Goal: Task Accomplishment & Management: Manage account settings

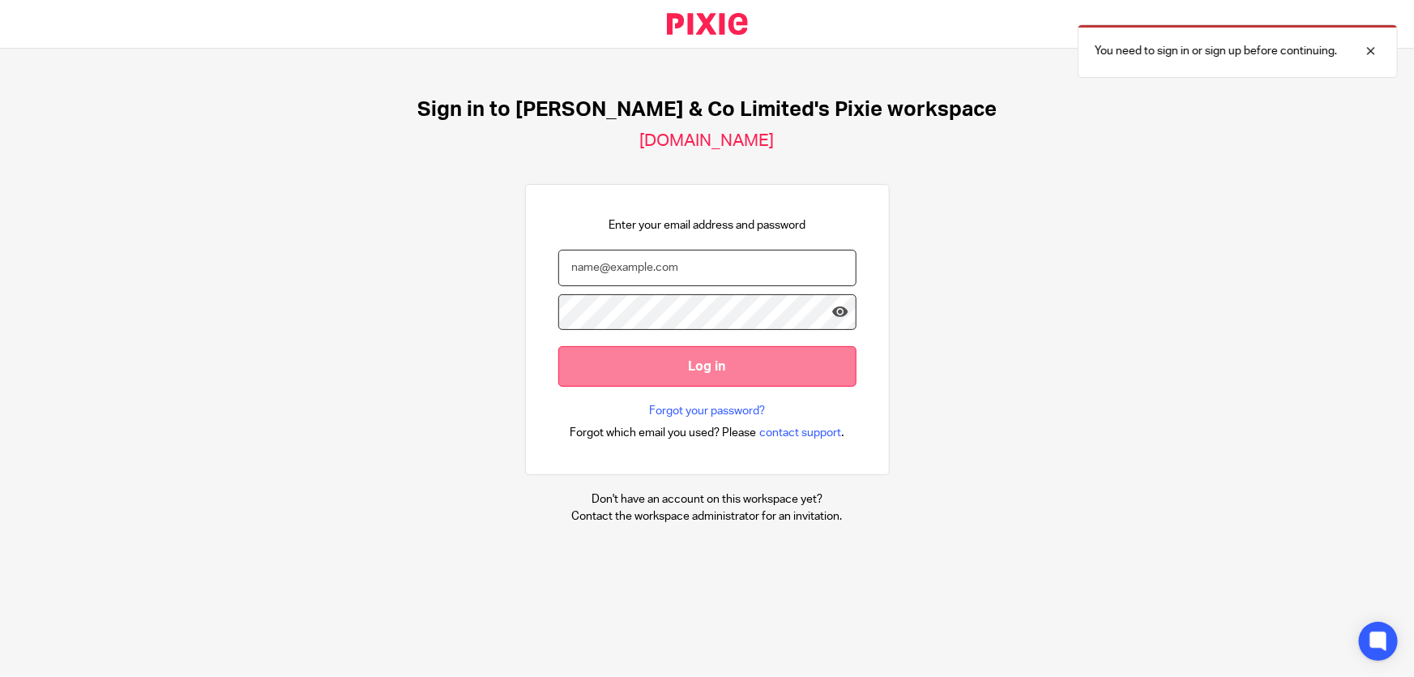
type input "marianne.price@andrewprice.co.uk"
click at [695, 369] on input "Log in" at bounding box center [707, 366] width 298 height 40
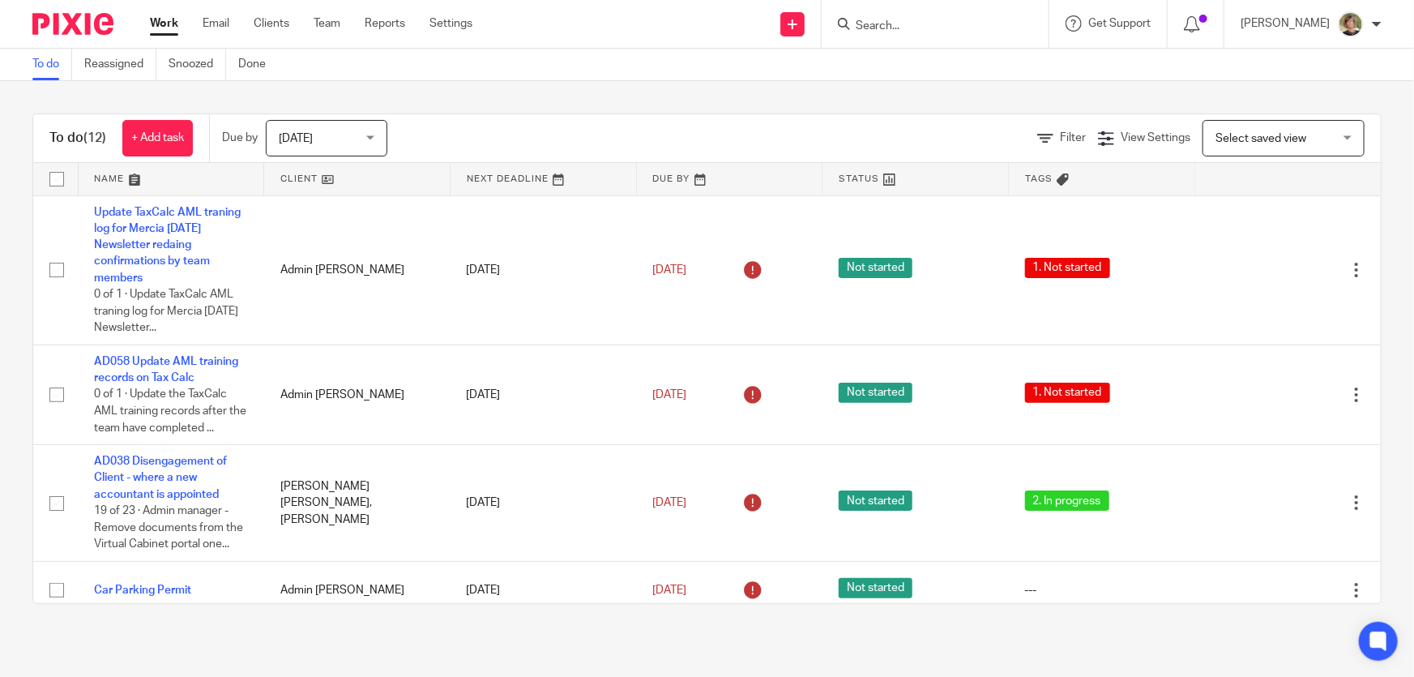
click at [916, 25] on input "Search" at bounding box center [927, 26] width 146 height 15
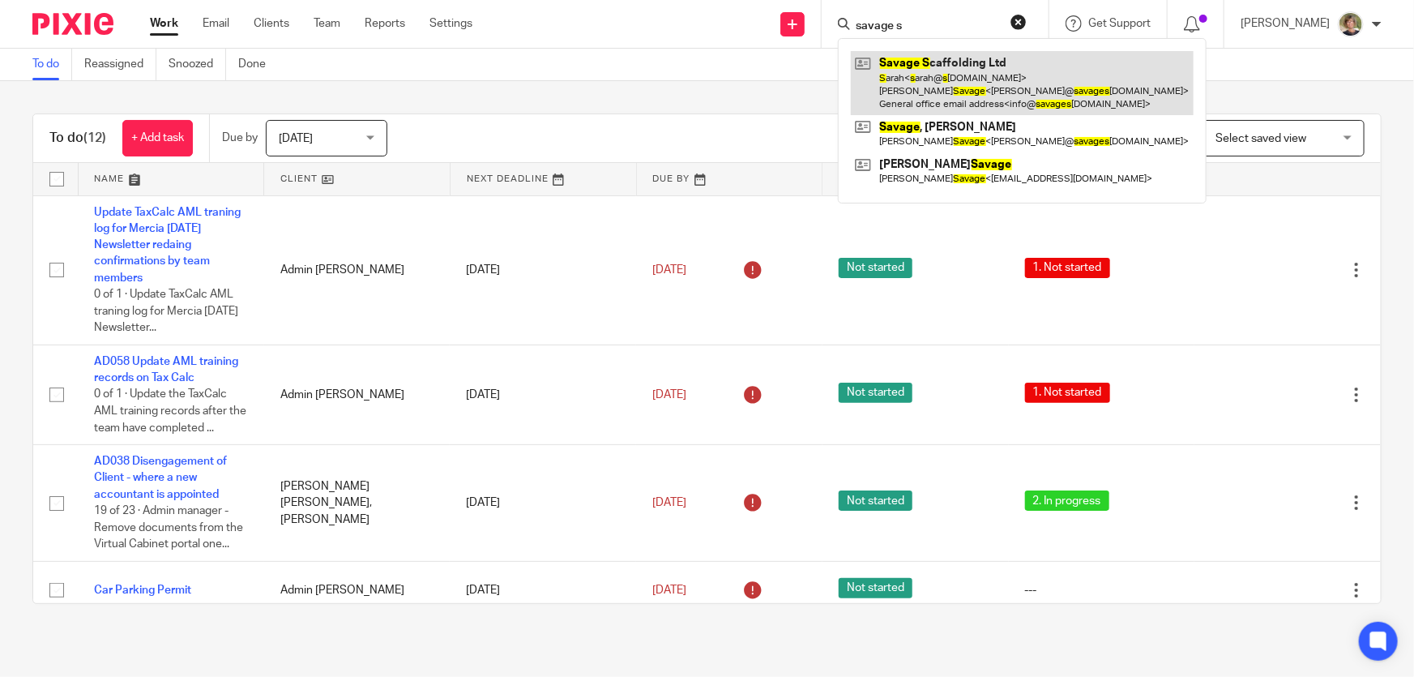
type input "savage s"
click at [958, 62] on link at bounding box center [1022, 83] width 343 height 64
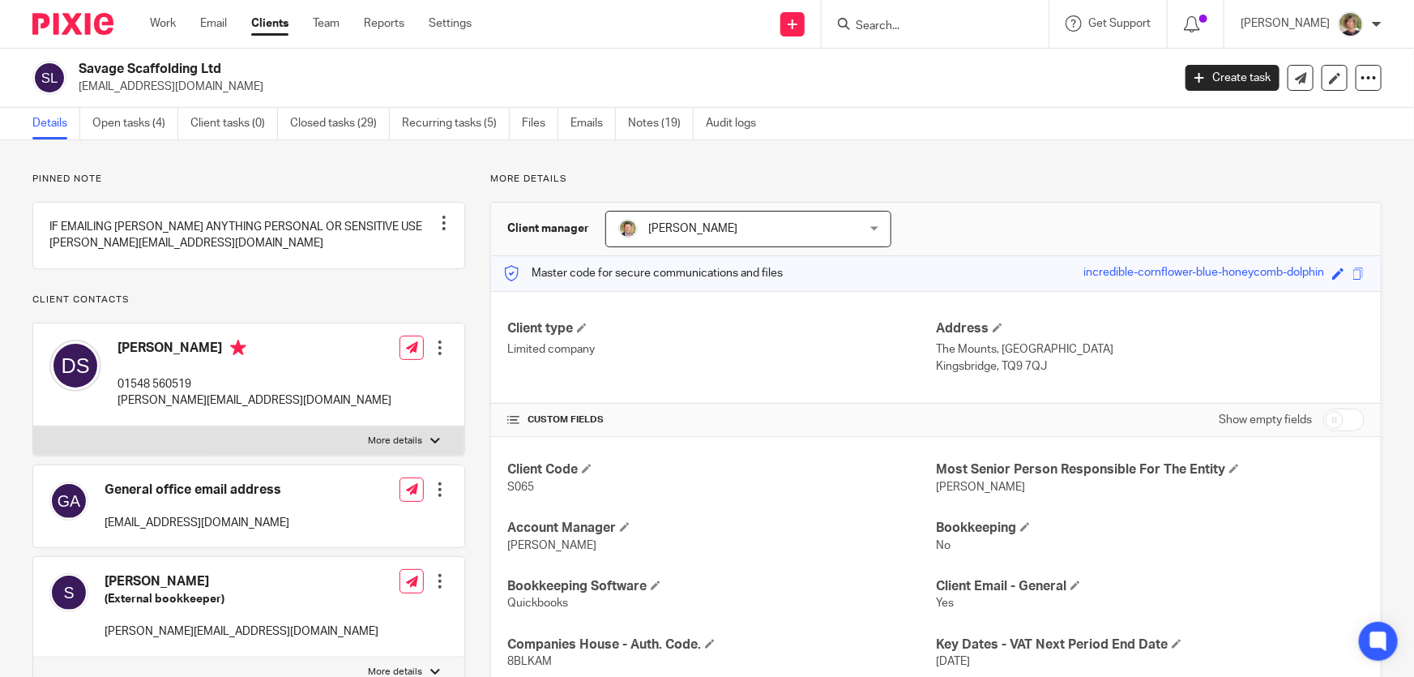
click at [959, 25] on input "Search" at bounding box center [927, 26] width 146 height 15
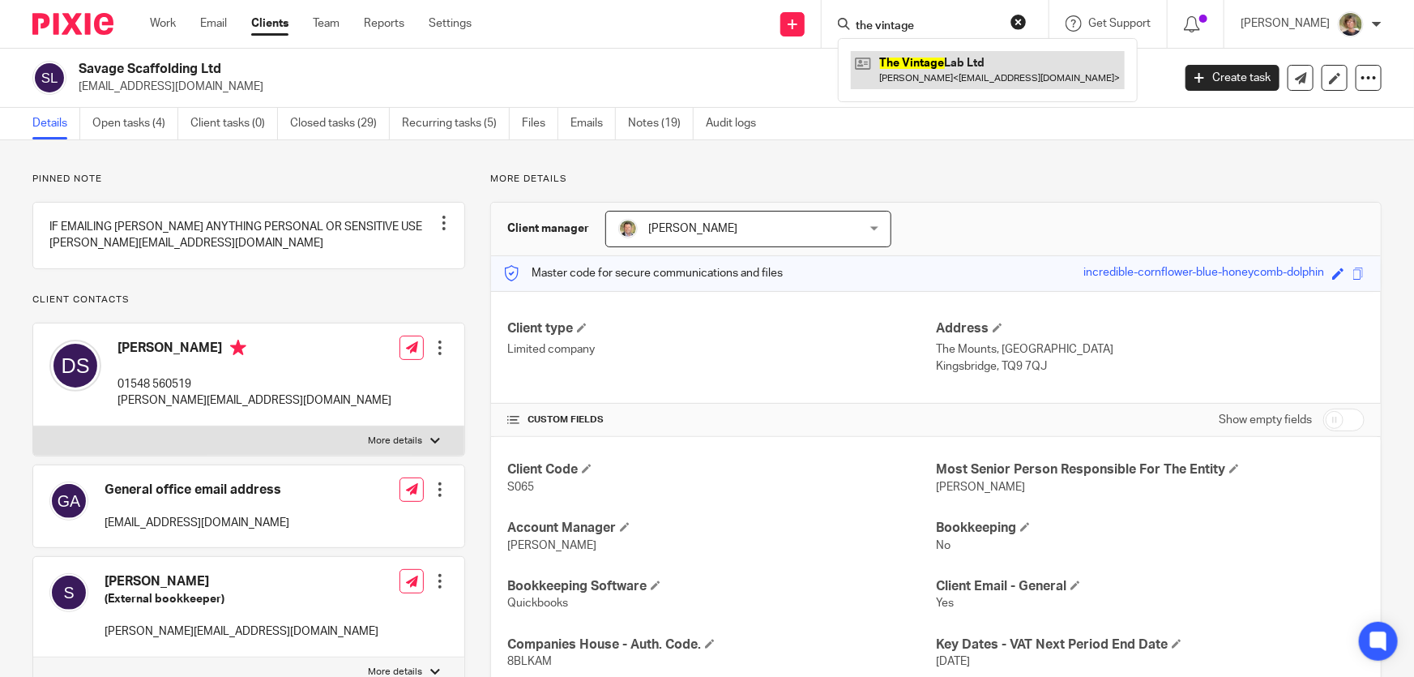
type input "the vintage"
click at [1007, 70] on link at bounding box center [988, 69] width 274 height 37
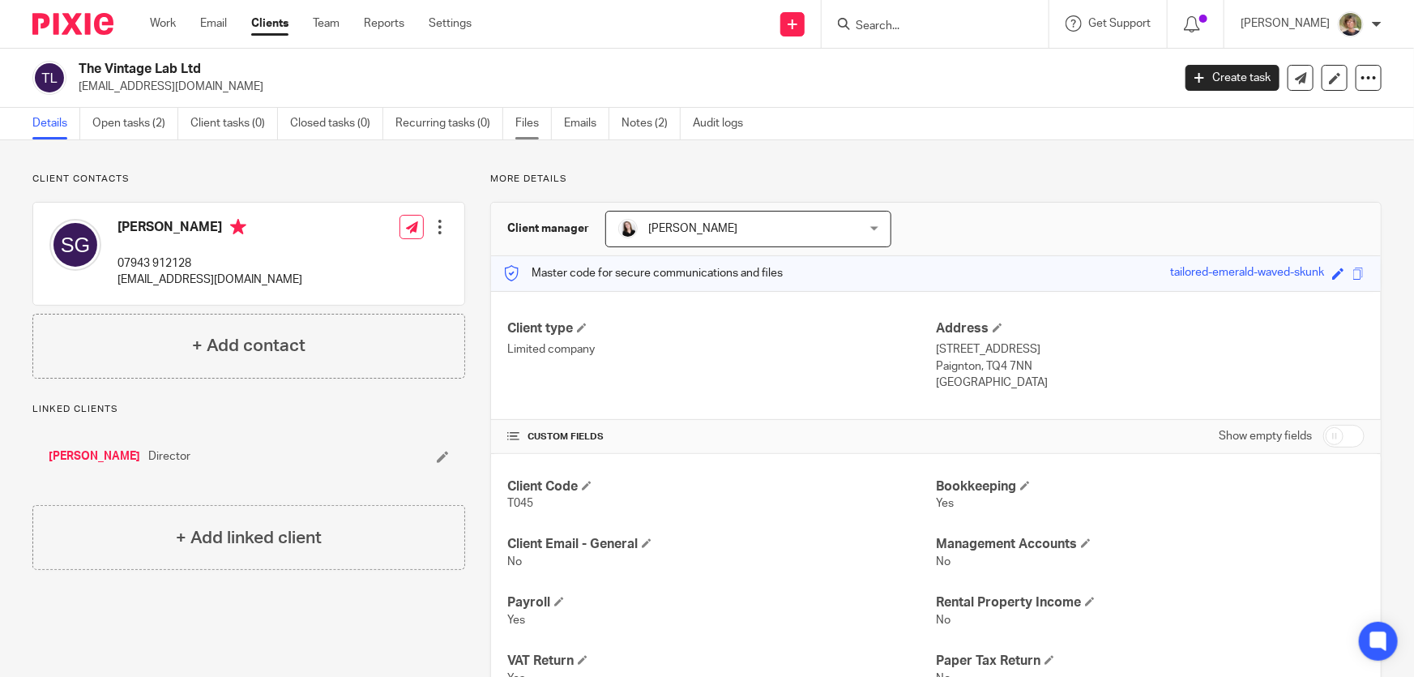
click at [520, 123] on link "Files" at bounding box center [533, 124] width 36 height 32
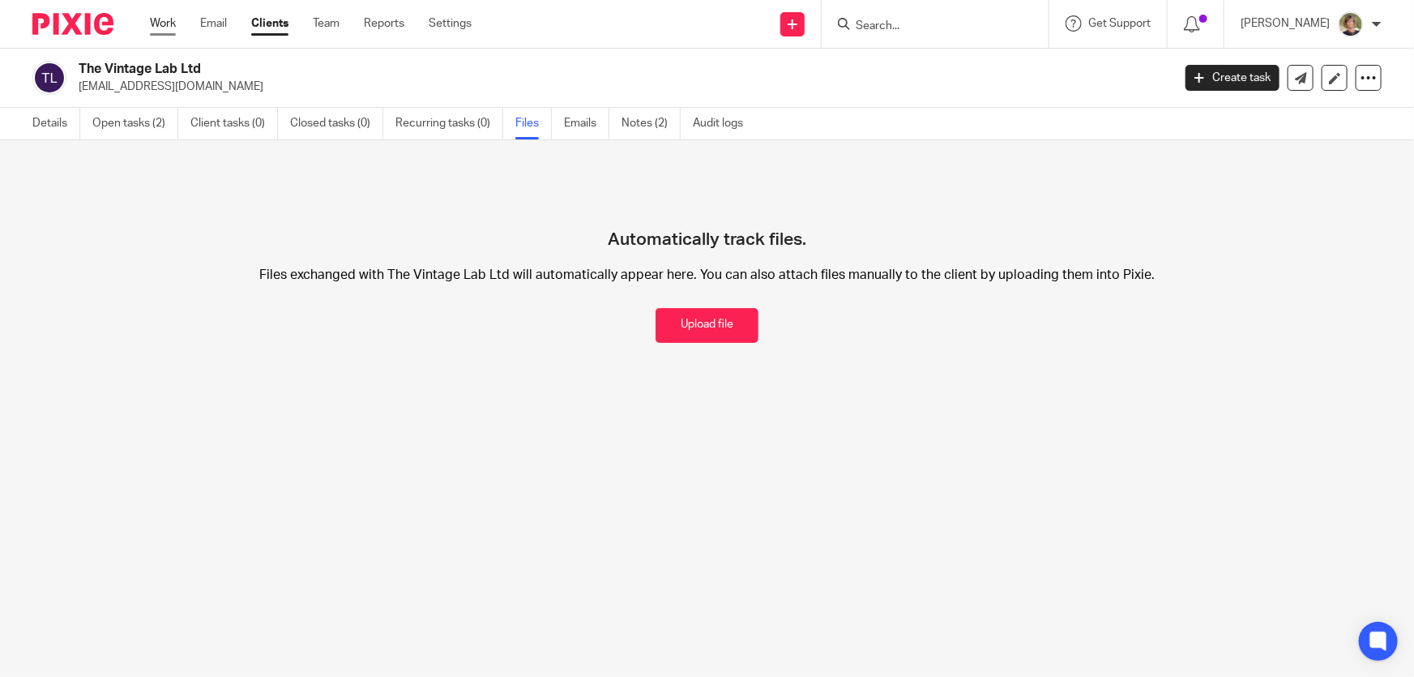
click at [170, 26] on link "Work" at bounding box center [163, 23] width 26 height 16
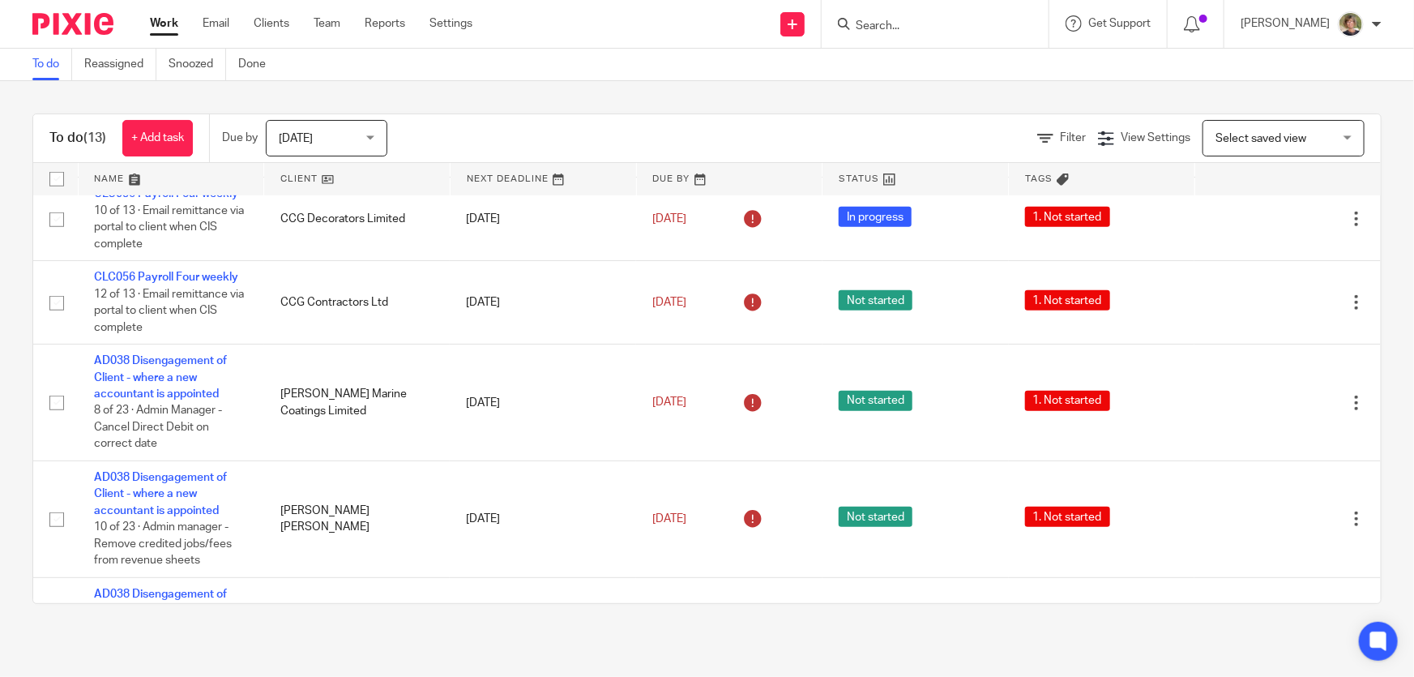
scroll to position [368, 0]
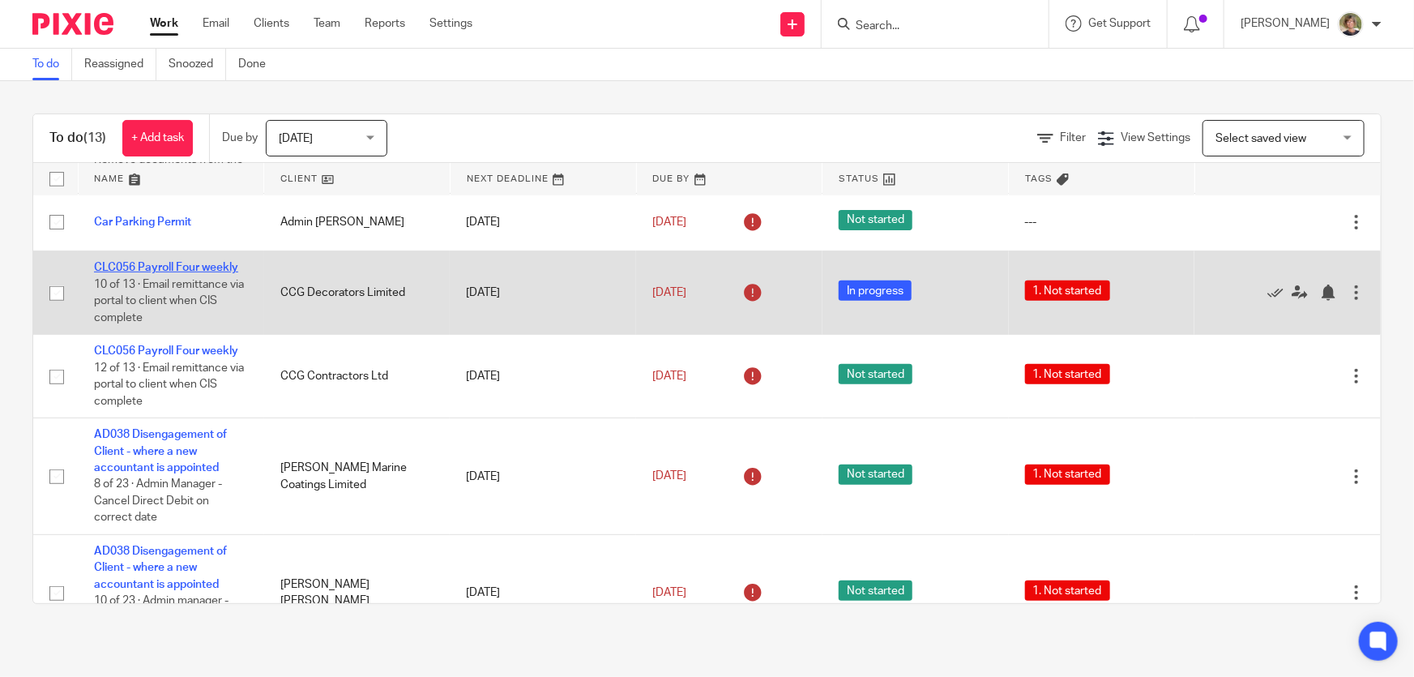
click at [190, 266] on link "CLC056 Payroll Four weekly" at bounding box center [166, 267] width 144 height 11
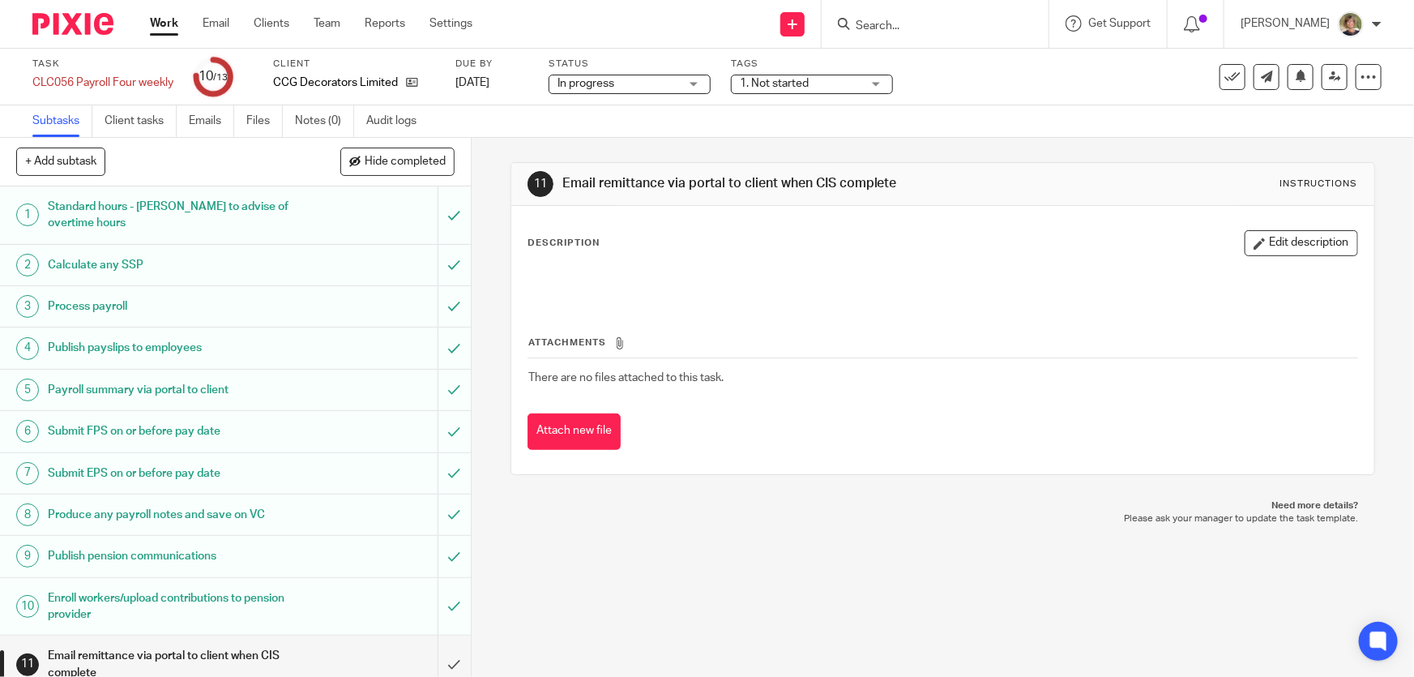
scroll to position [115, 0]
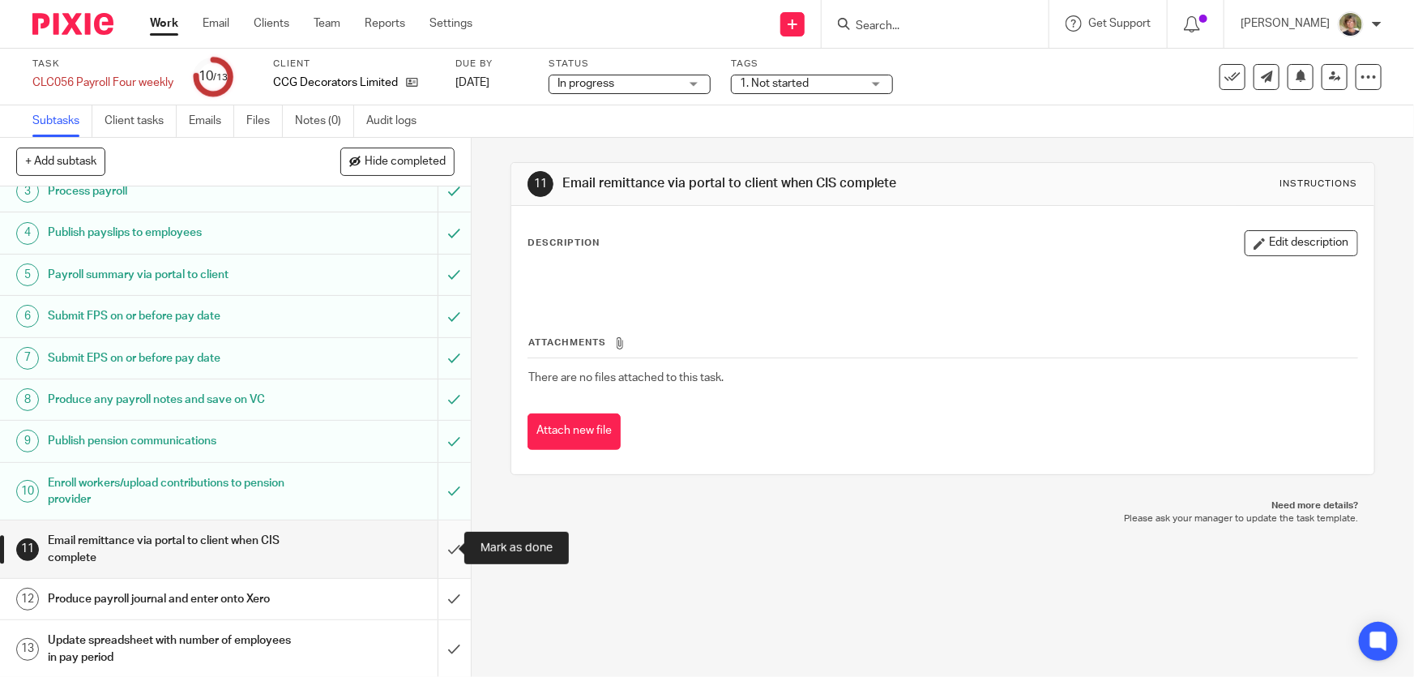
click at [437, 543] on input "submit" at bounding box center [235, 549] width 471 height 58
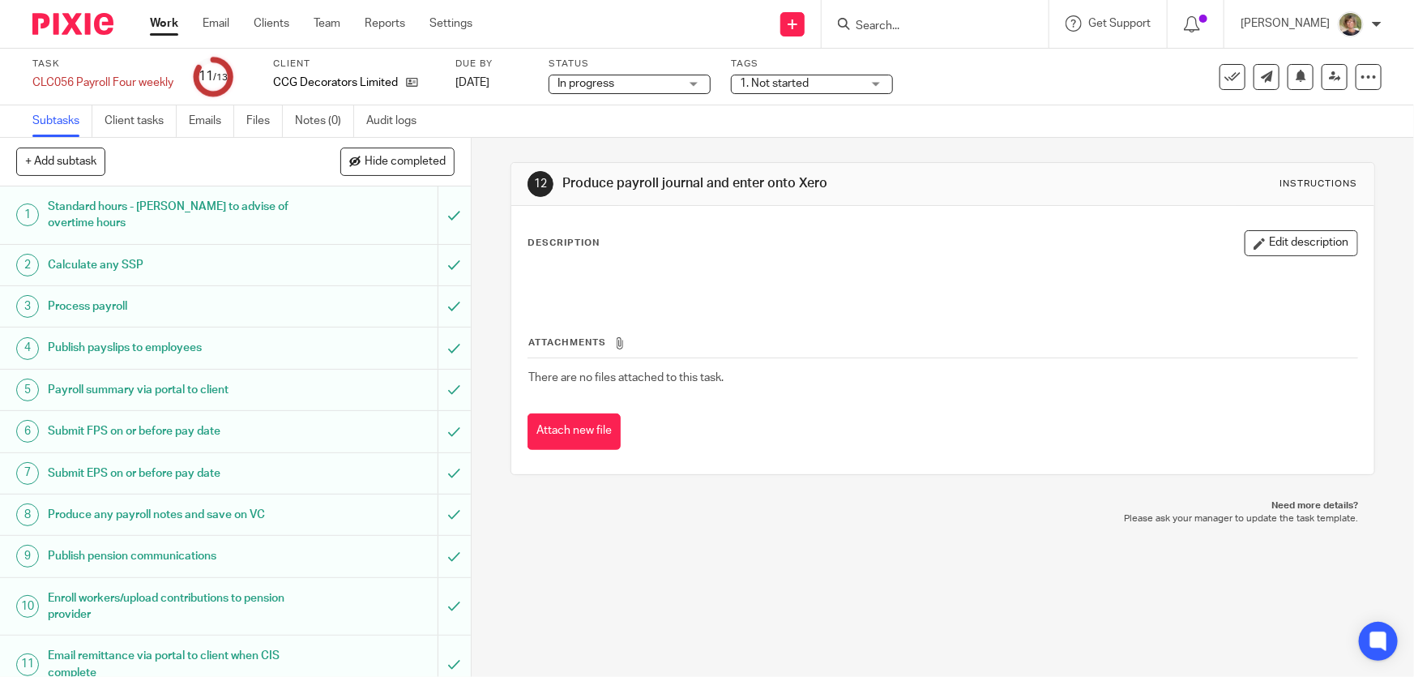
scroll to position [115, 0]
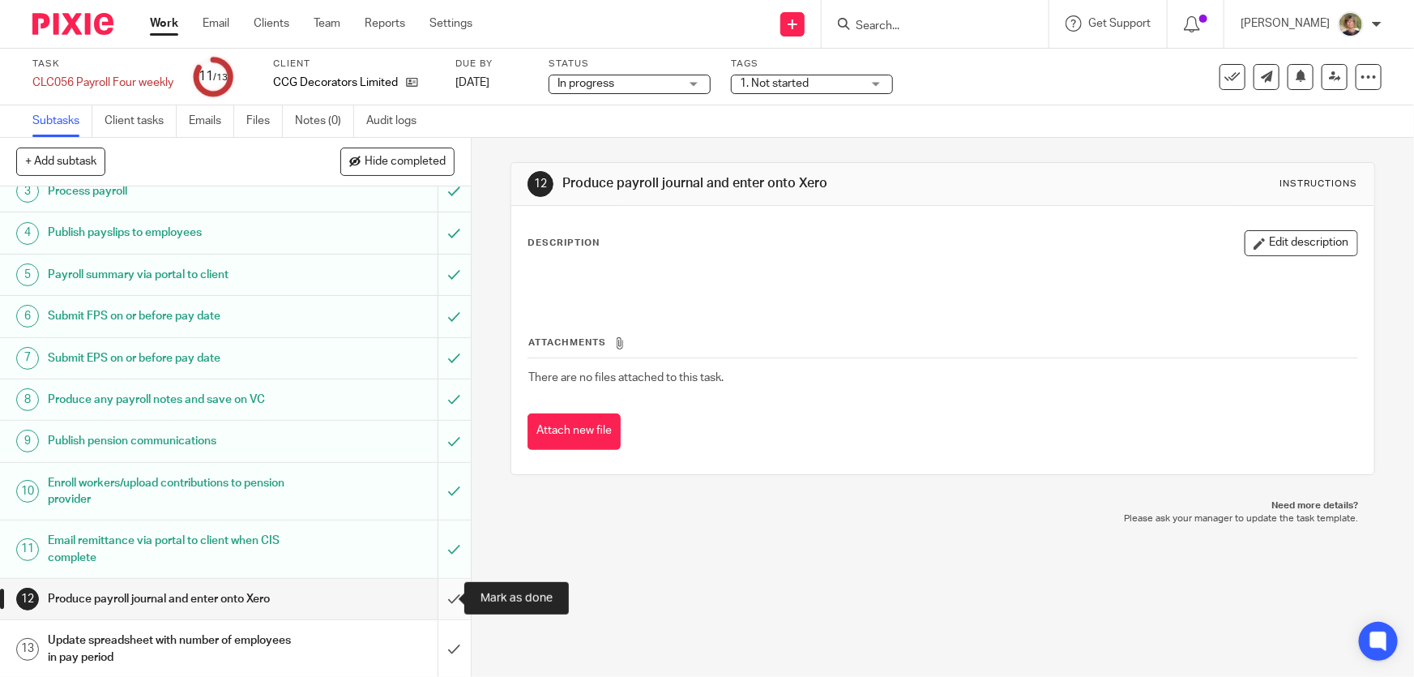
click at [438, 596] on input "submit" at bounding box center [235, 599] width 471 height 41
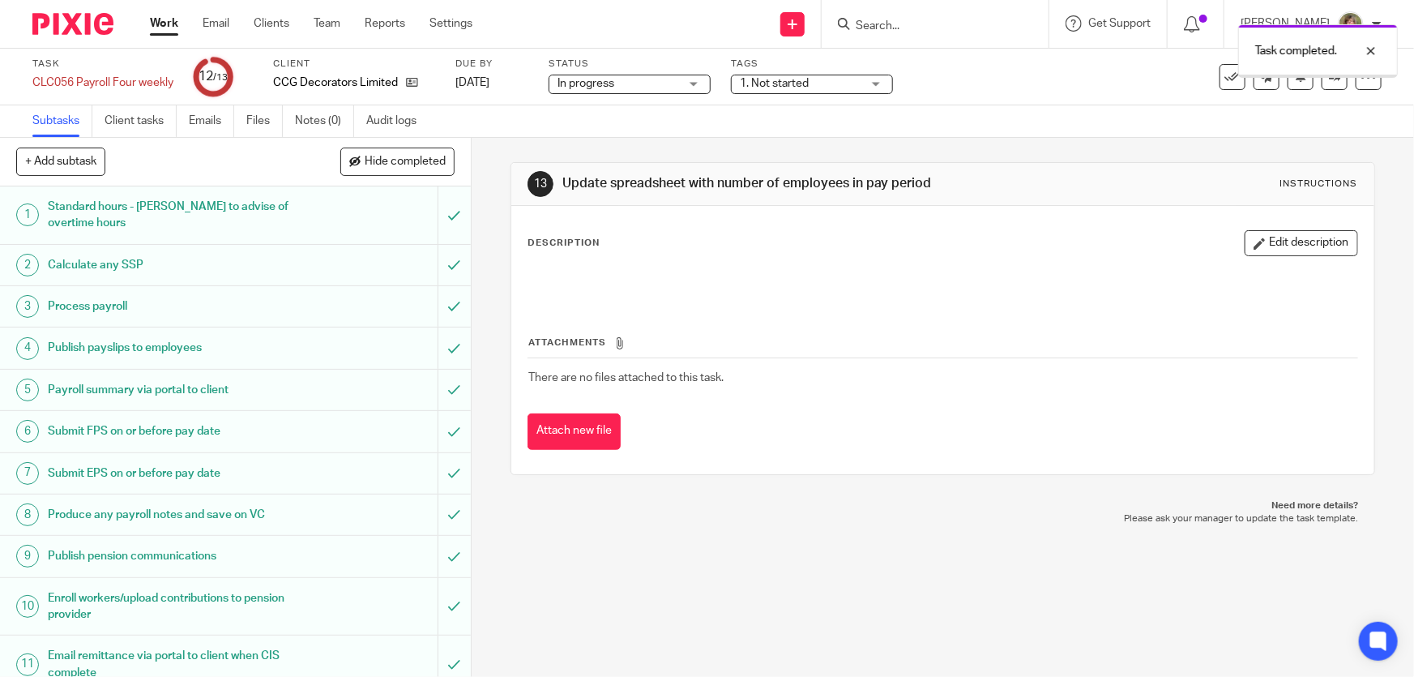
scroll to position [115, 0]
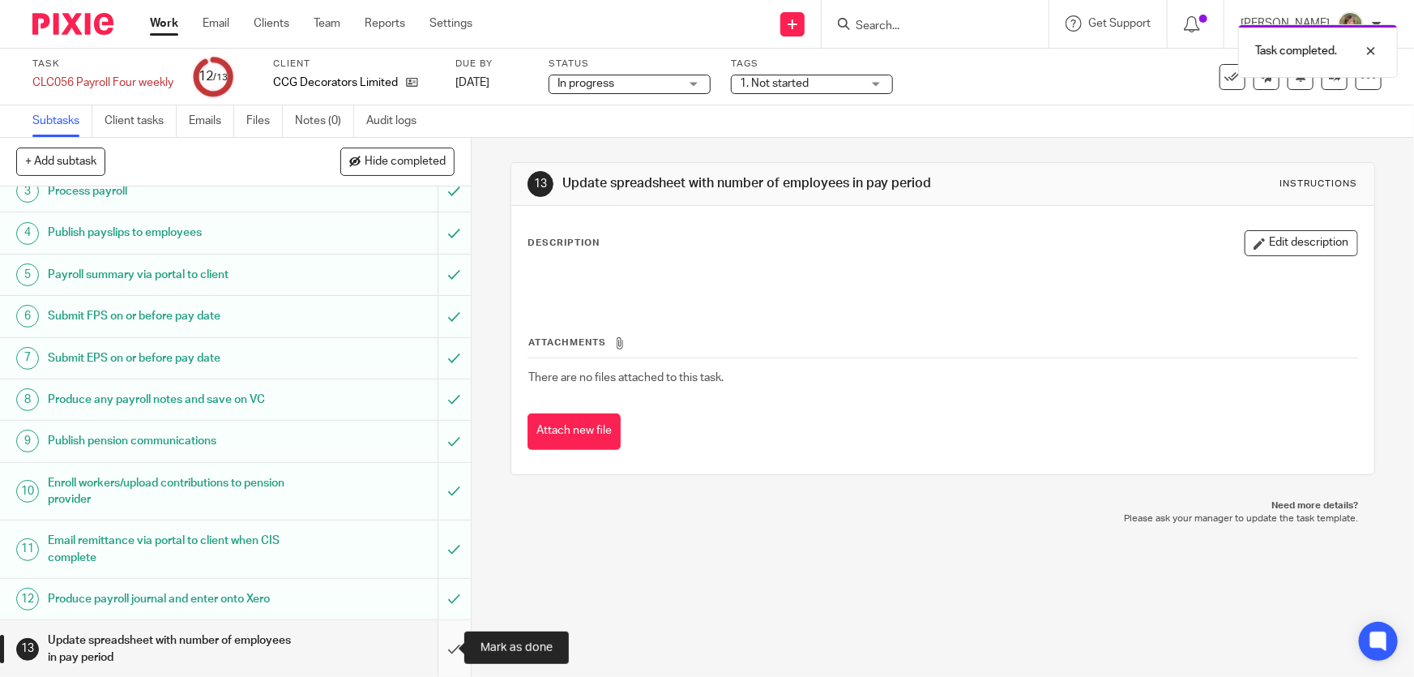
click at [441, 643] on input "submit" at bounding box center [235, 649] width 471 height 58
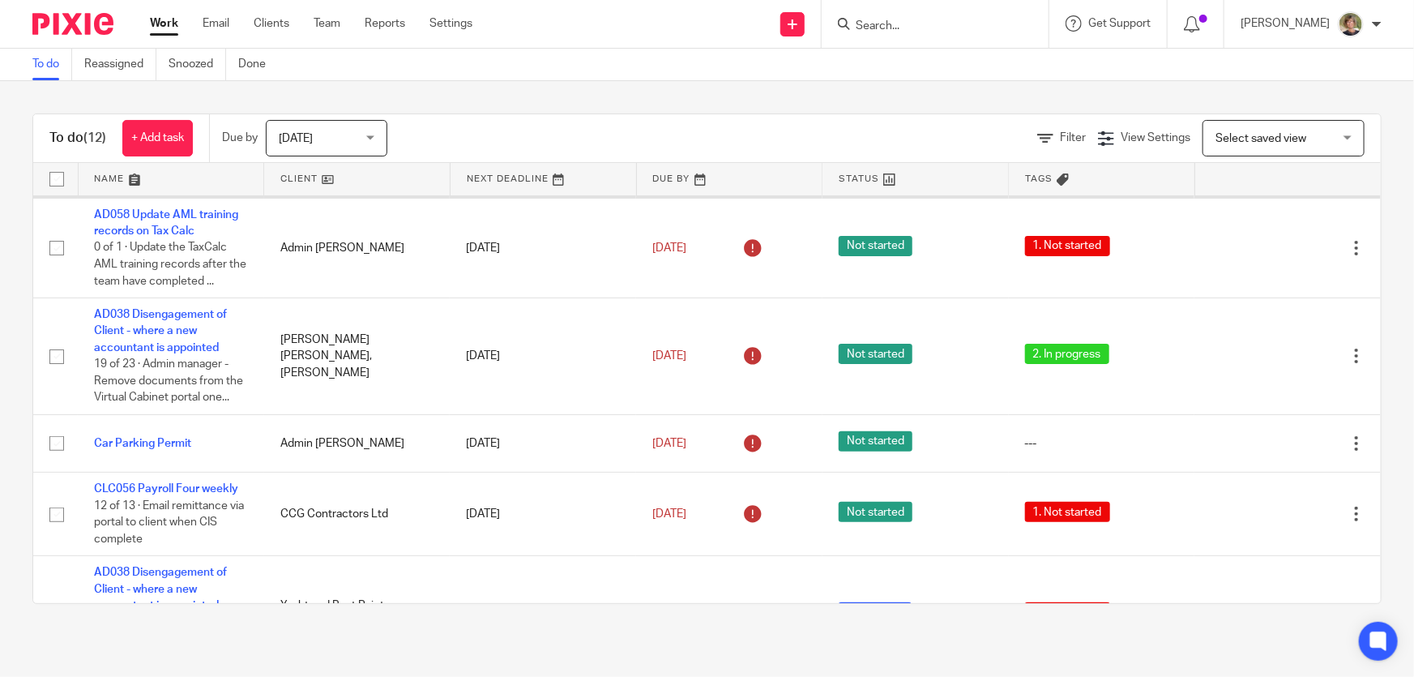
scroll to position [220, 0]
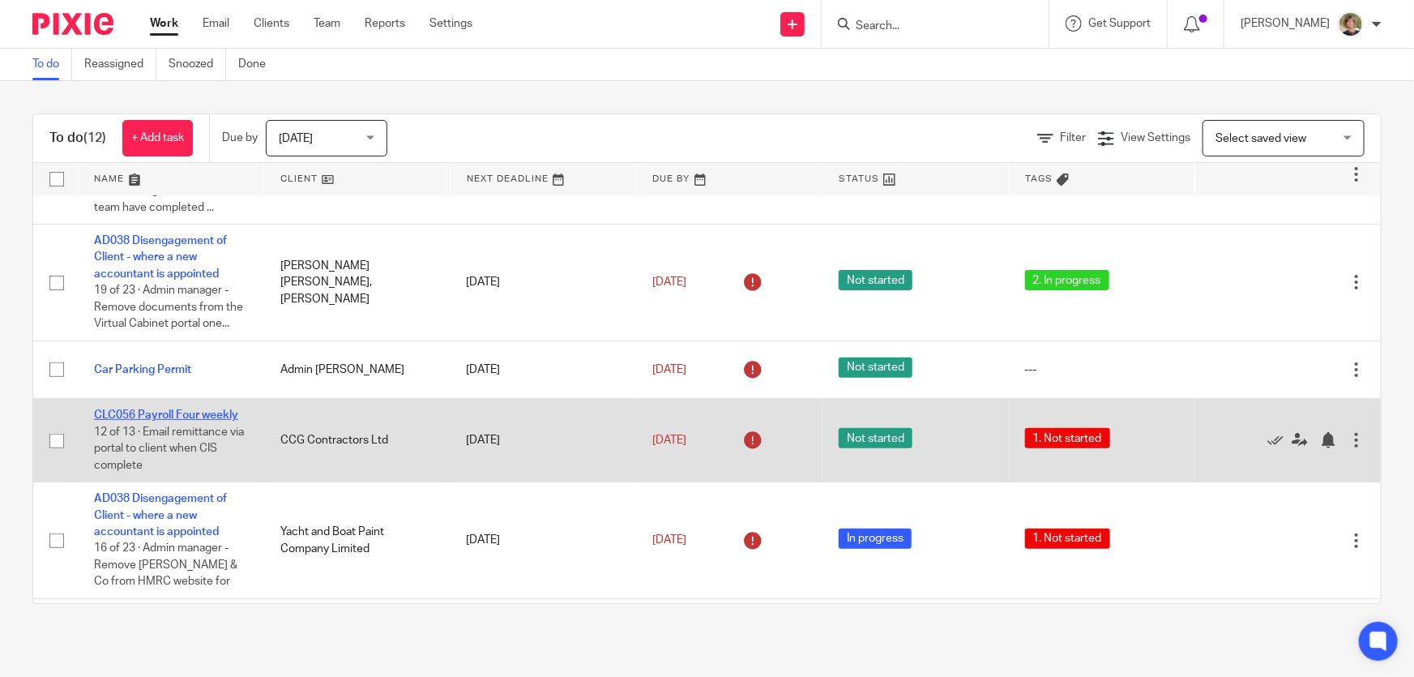
click at [160, 409] on link "CLC056 Payroll Four weekly" at bounding box center [166, 414] width 144 height 11
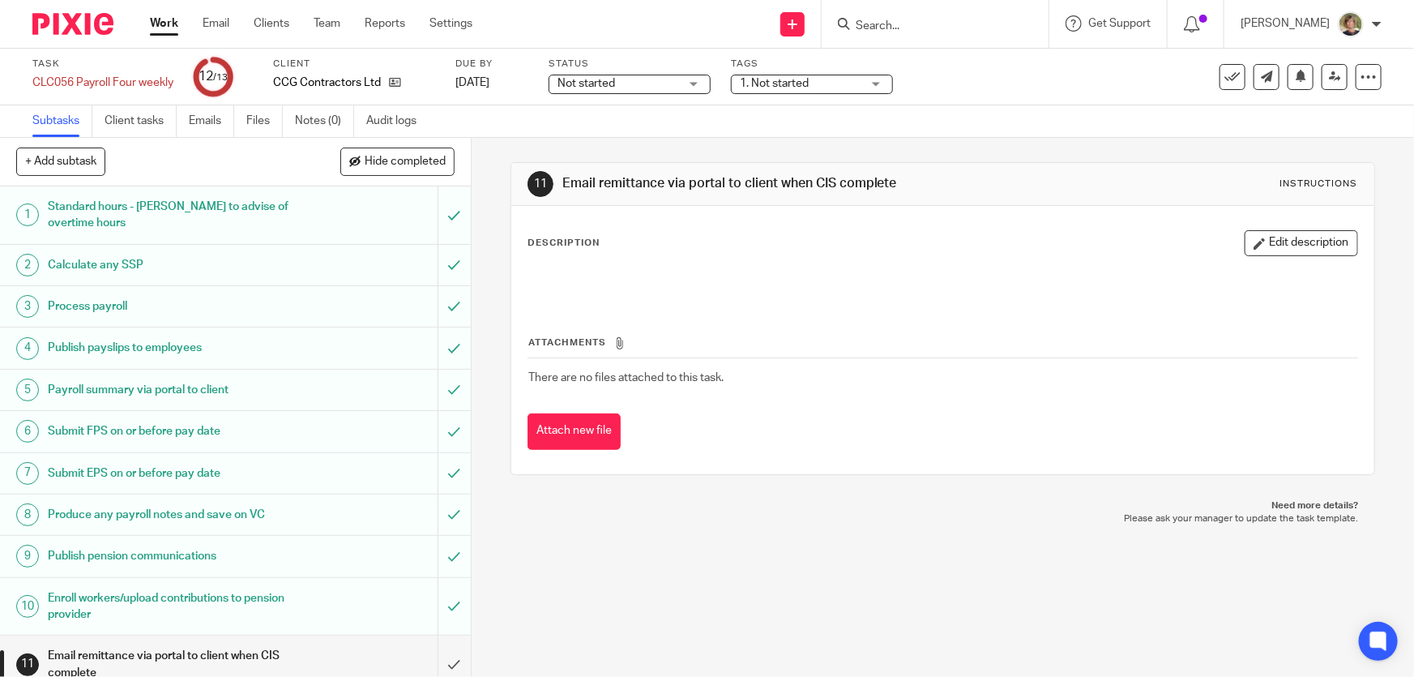
scroll to position [115, 0]
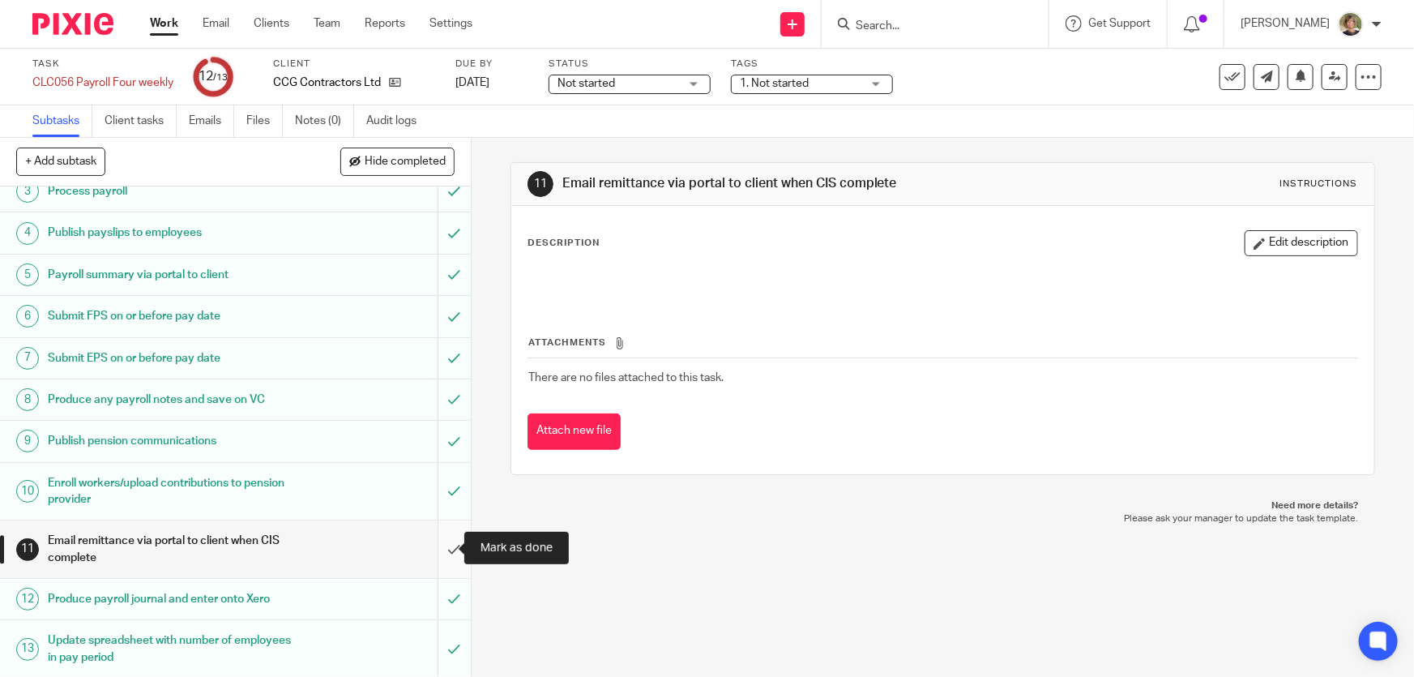
click at [440, 543] on input "submit" at bounding box center [235, 549] width 471 height 58
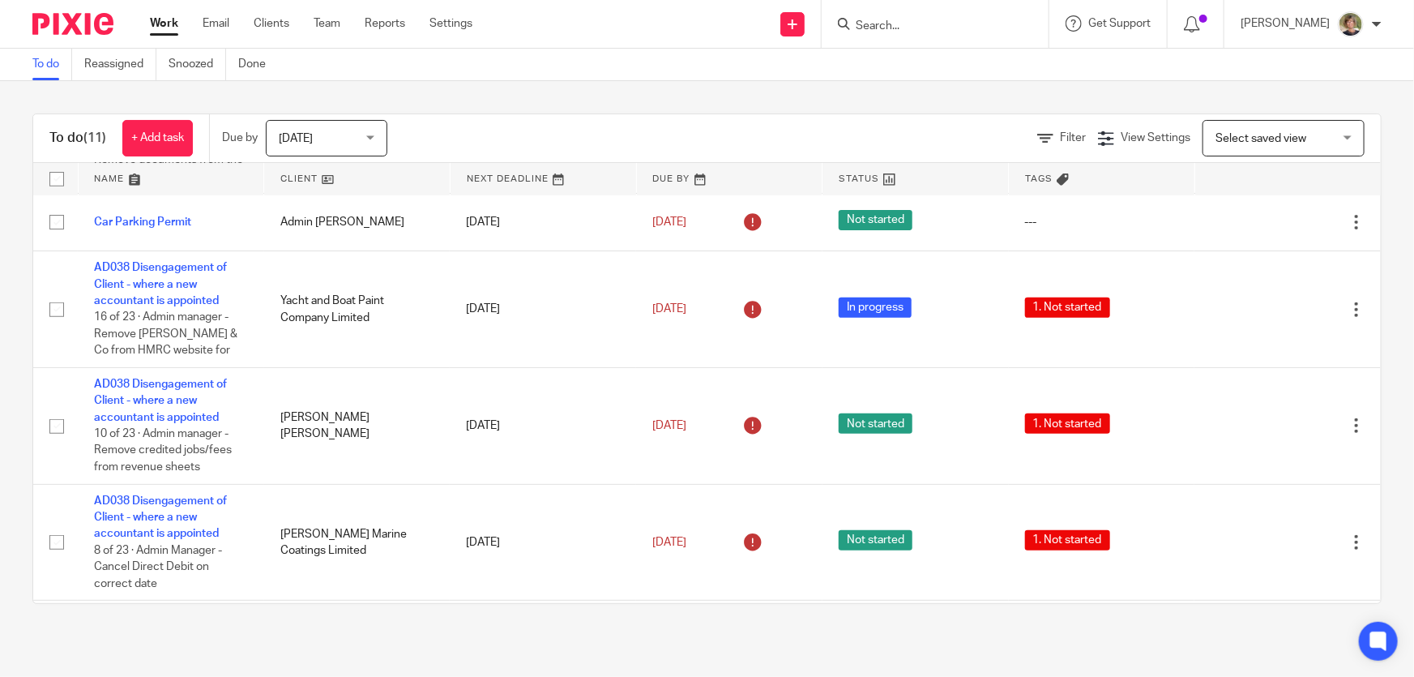
scroll to position [515, 0]
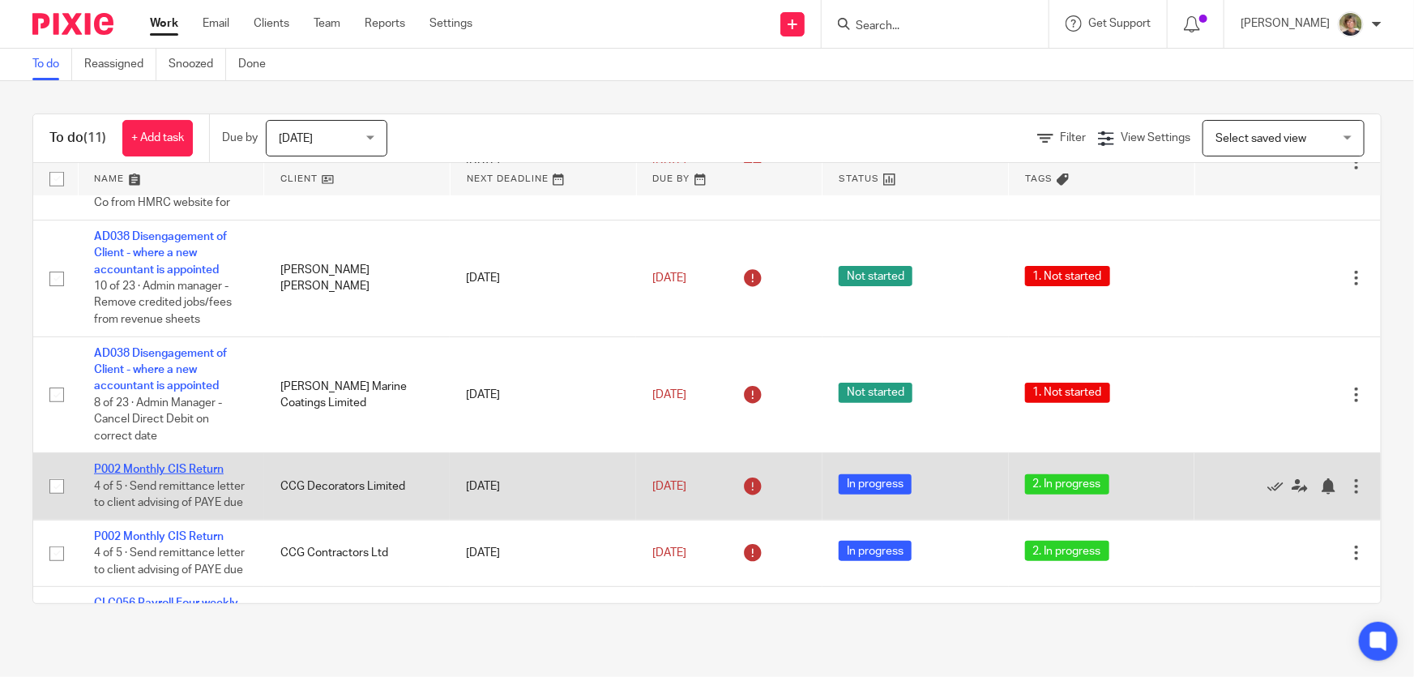
click at [194, 463] on link "P002 Monthly CIS Return" at bounding box center [159, 468] width 130 height 11
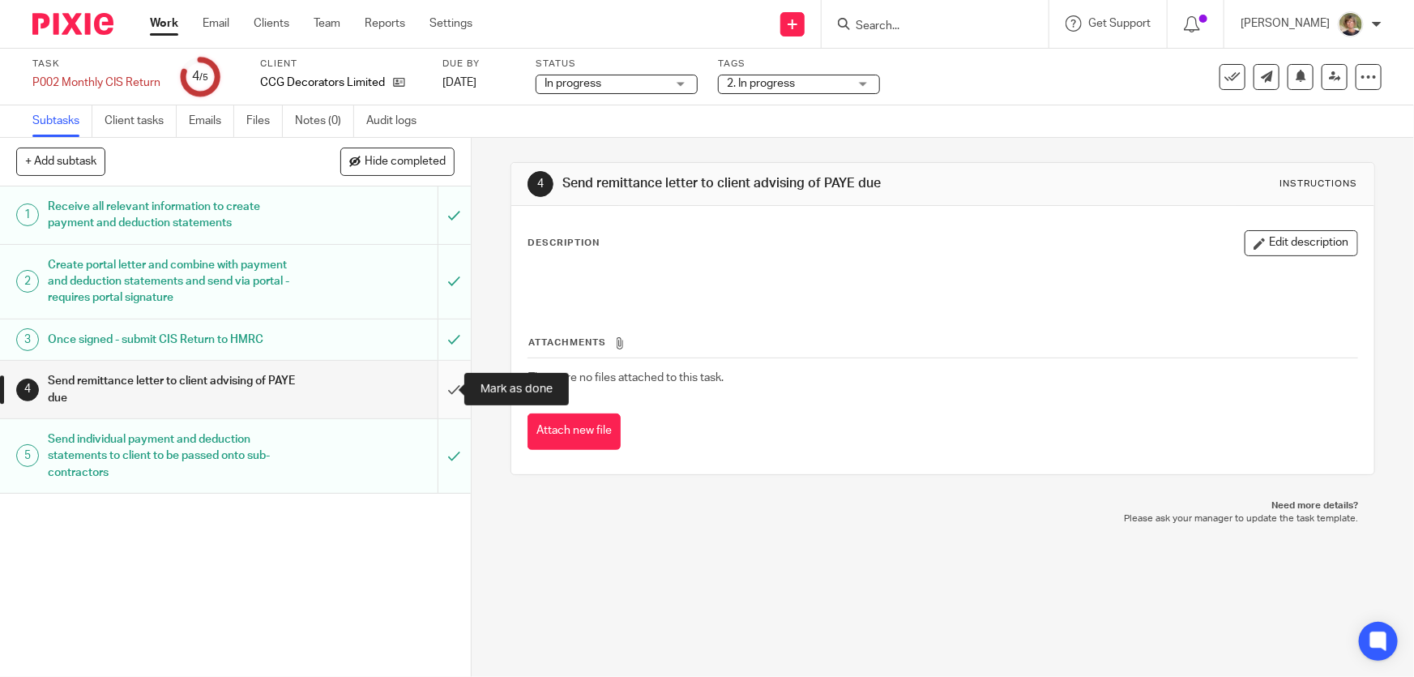
click at [434, 386] on input "submit" at bounding box center [235, 390] width 471 height 58
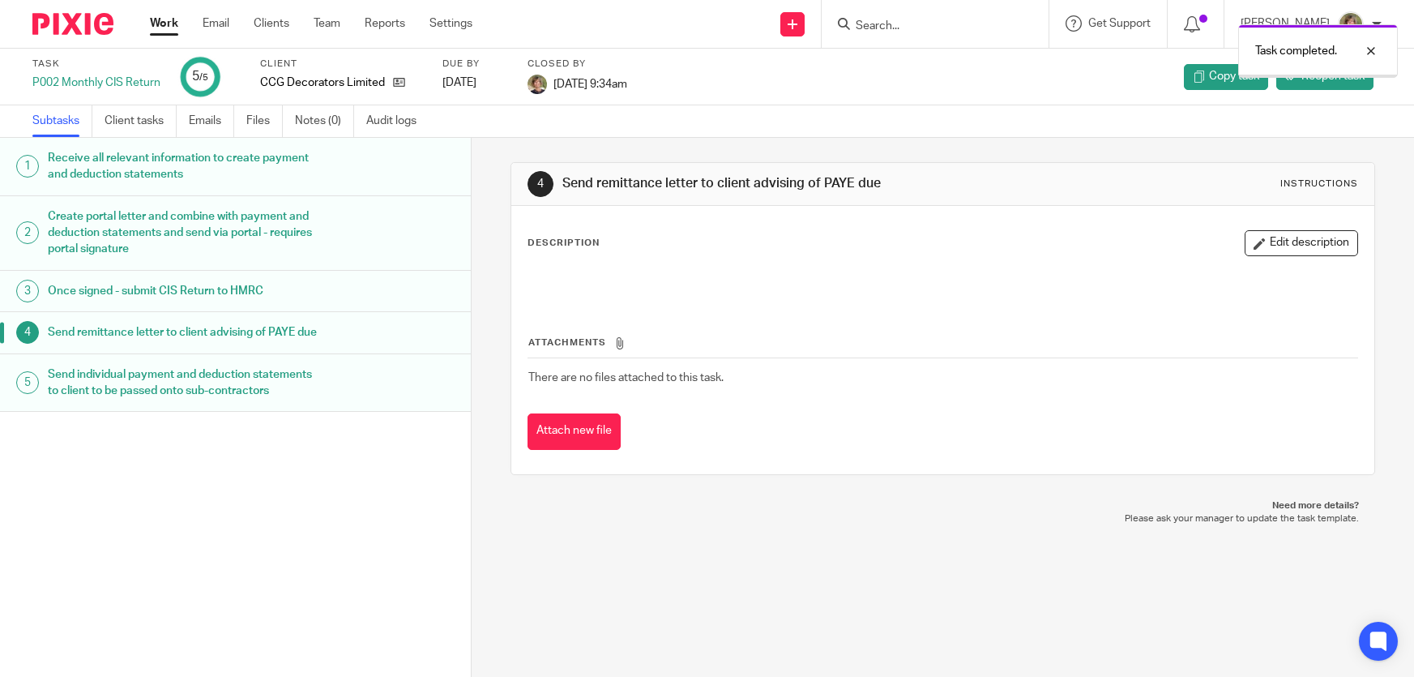
click at [164, 19] on link "Work" at bounding box center [164, 23] width 28 height 16
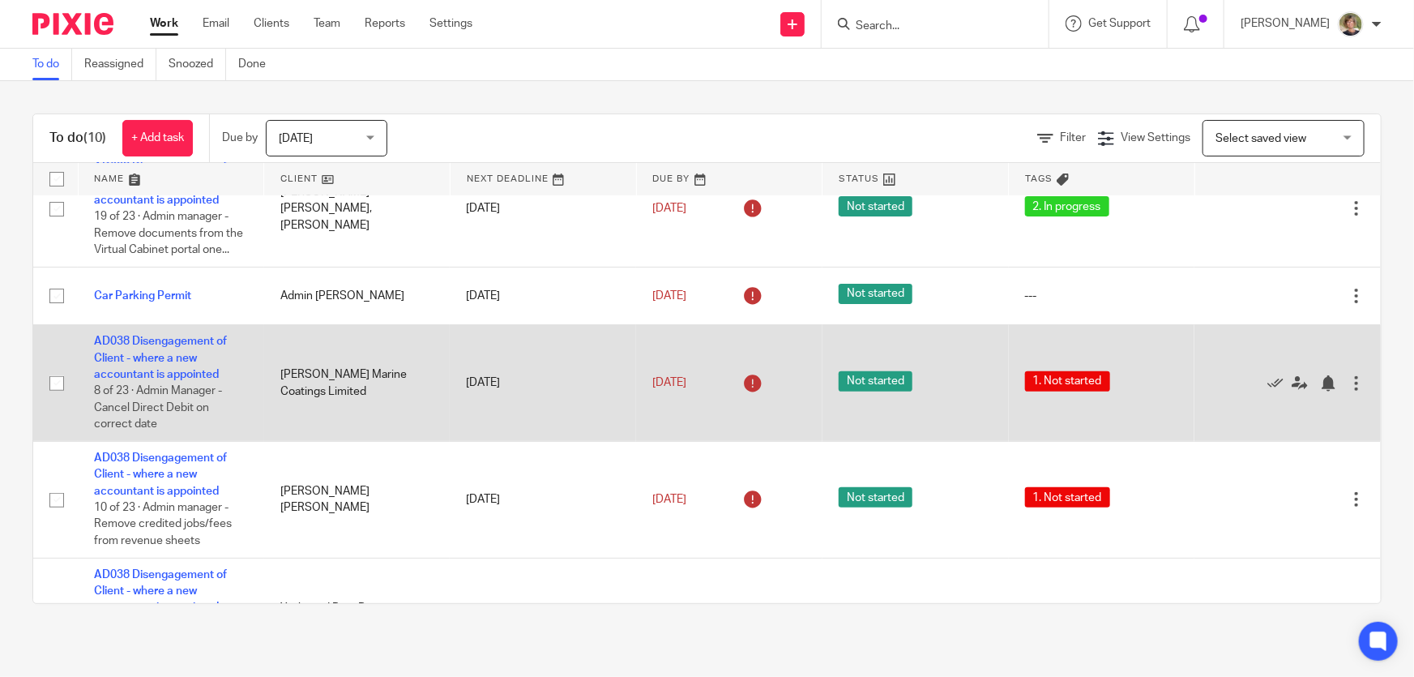
scroll to position [515, 0]
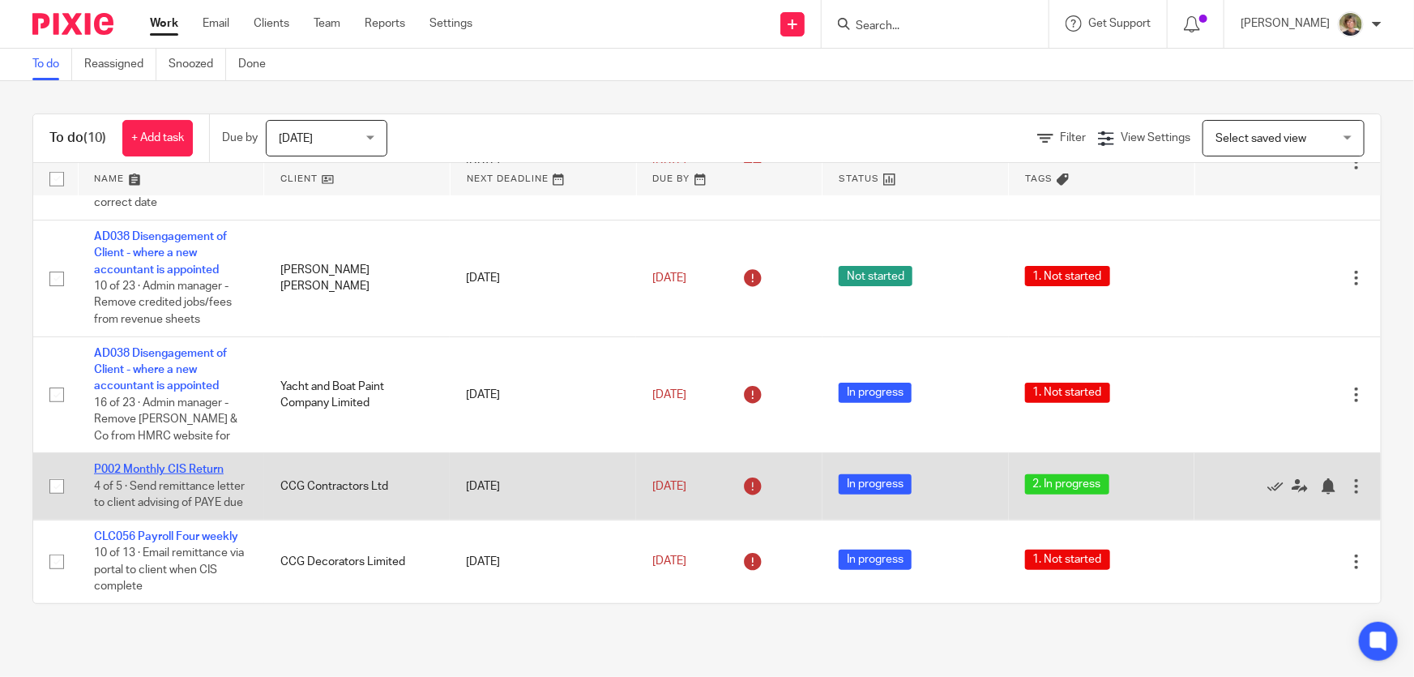
click at [149, 463] on link "P002 Monthly CIS Return" at bounding box center [159, 468] width 130 height 11
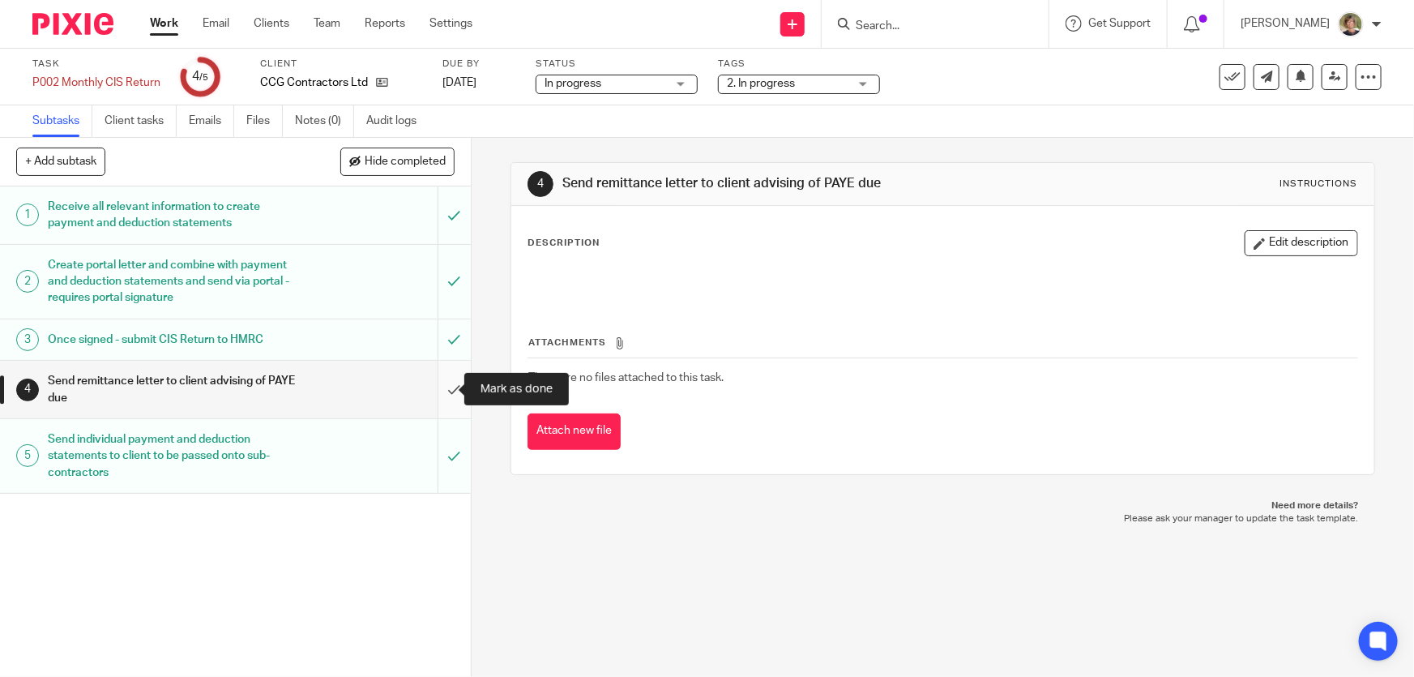
click at [433, 386] on input "submit" at bounding box center [235, 390] width 471 height 58
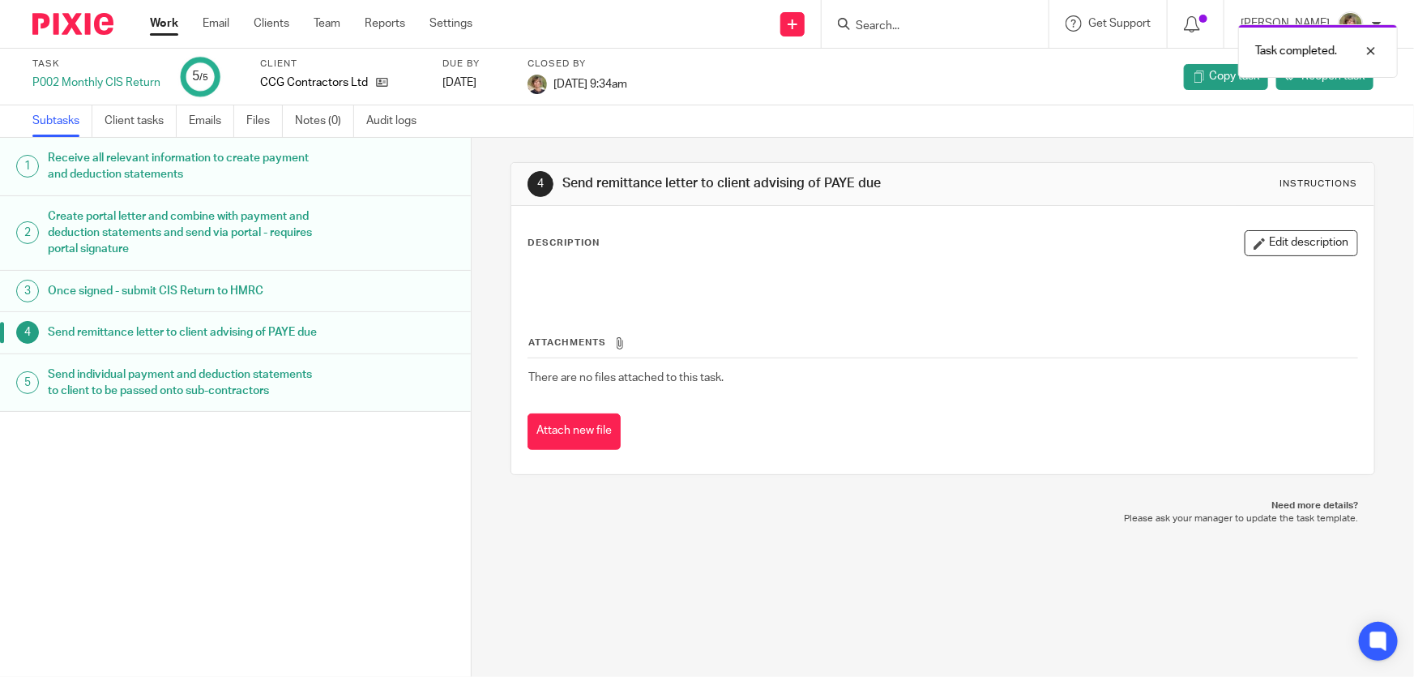
click at [165, 19] on link "Work" at bounding box center [164, 23] width 28 height 16
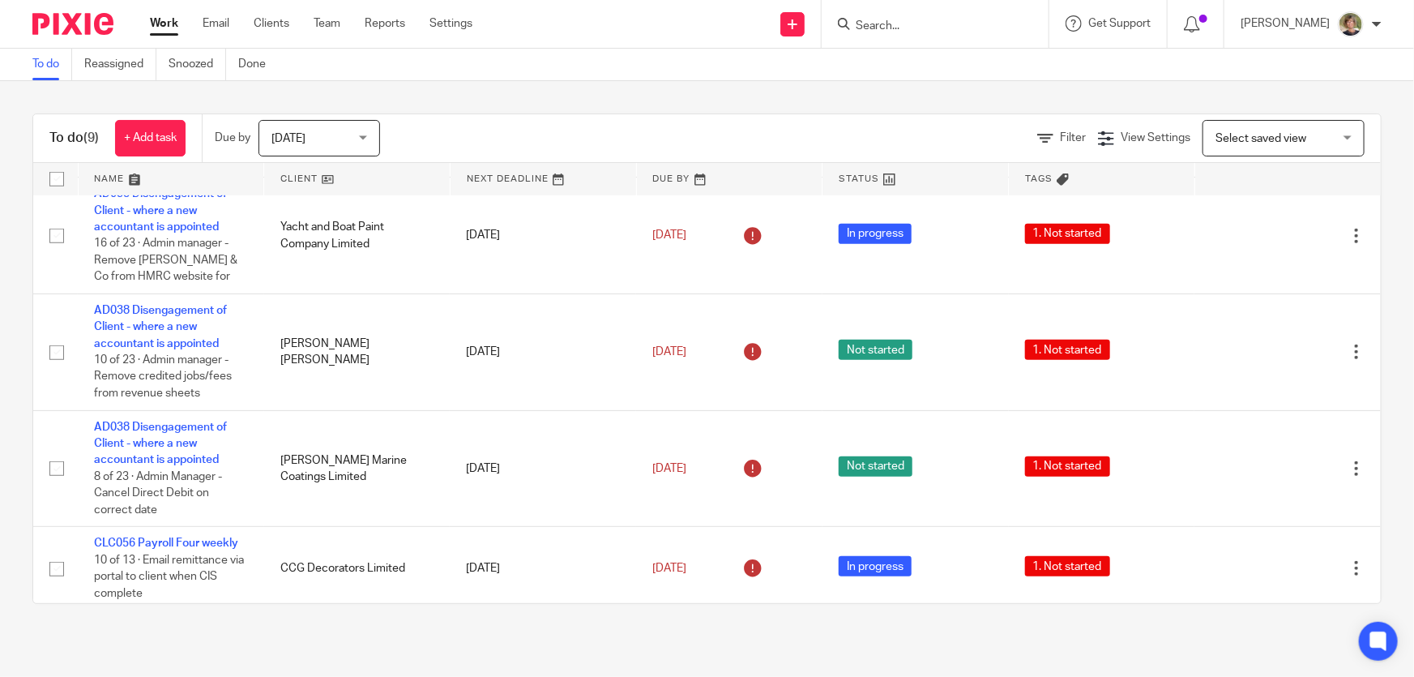
scroll to position [512, 0]
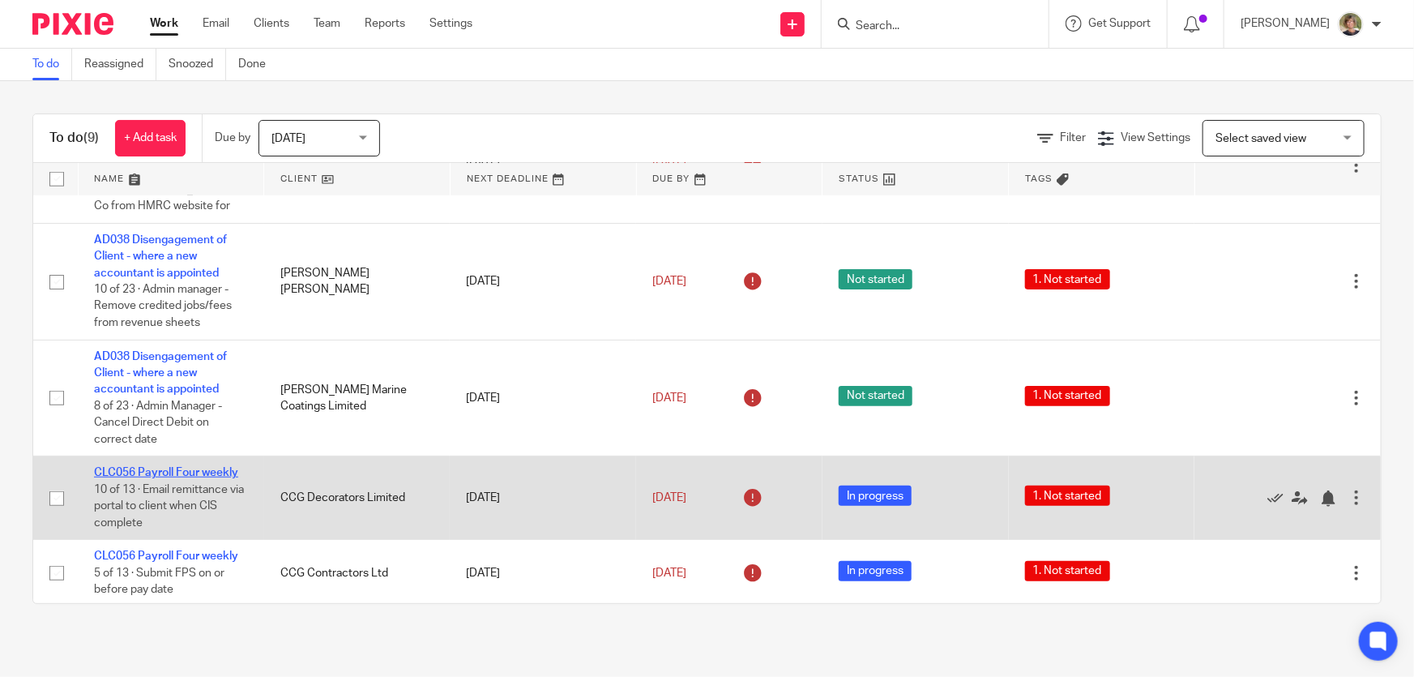
click at [184, 468] on link "CLC056 Payroll Four weekly" at bounding box center [166, 472] width 144 height 11
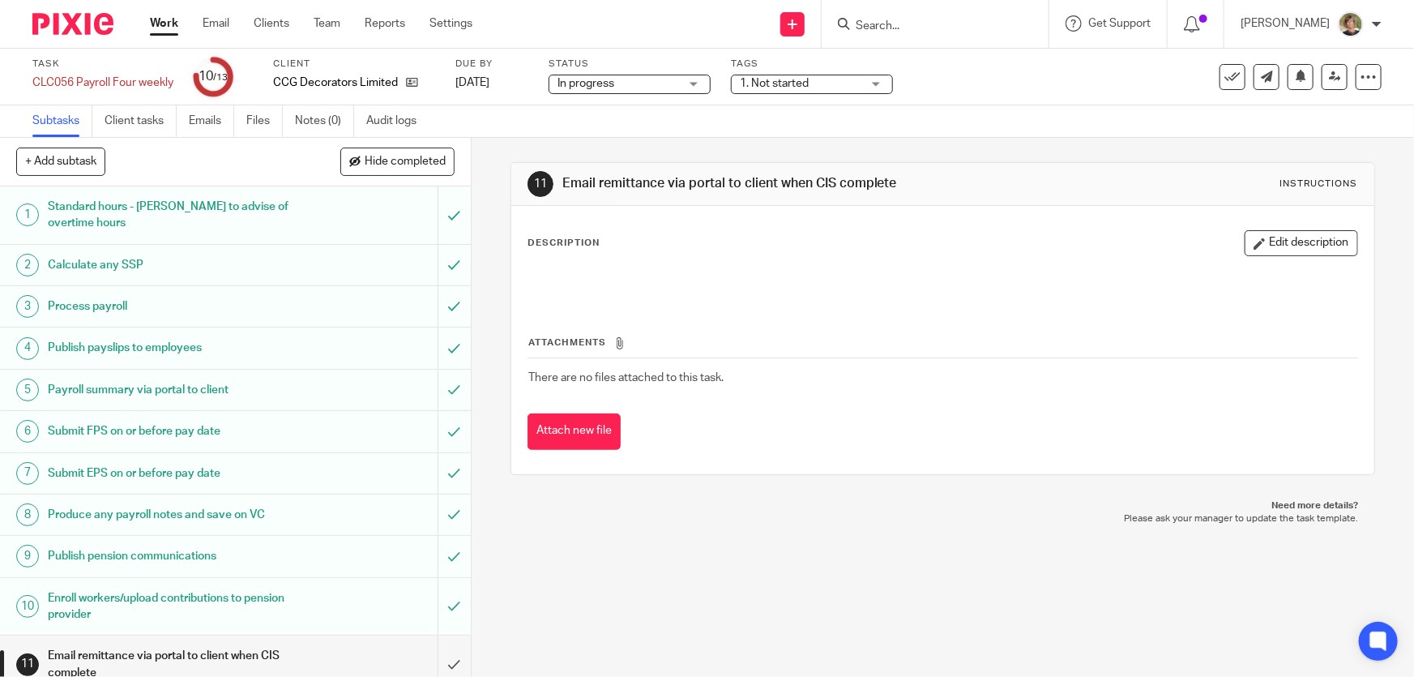
scroll to position [115, 0]
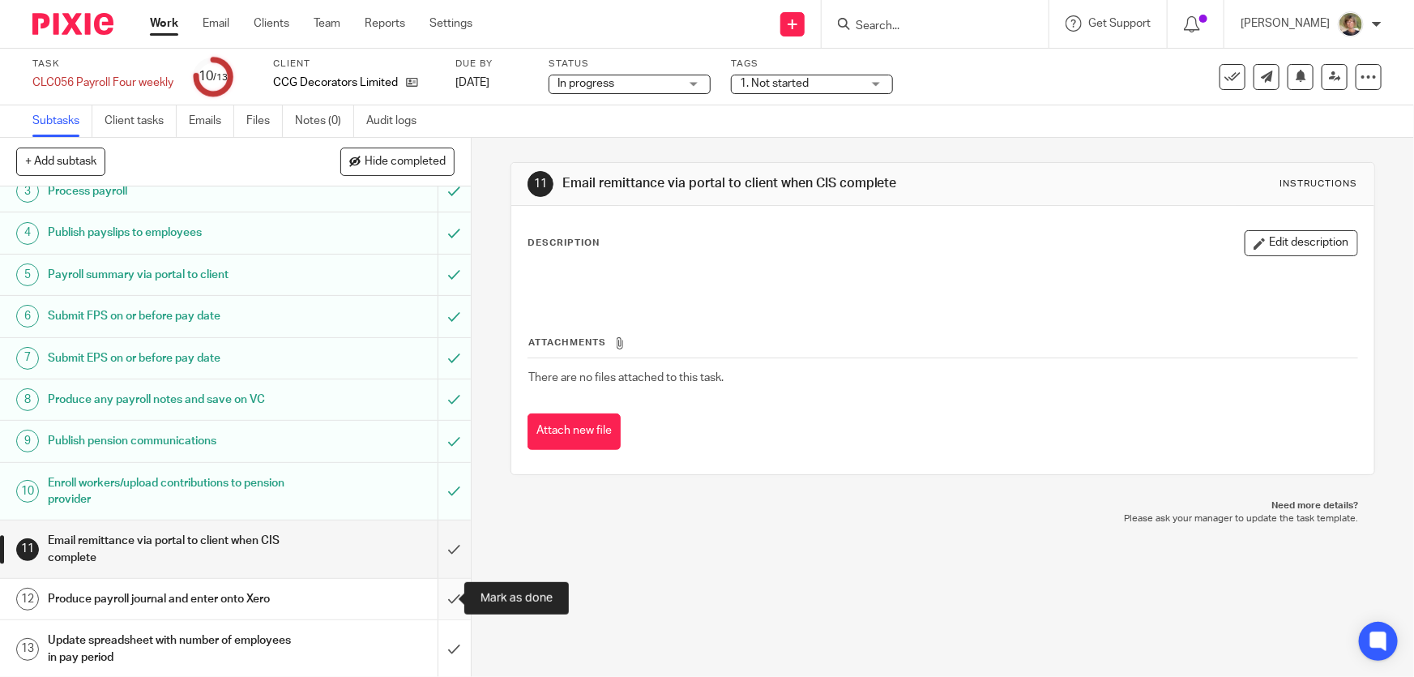
click at [439, 596] on input "submit" at bounding box center [235, 599] width 471 height 41
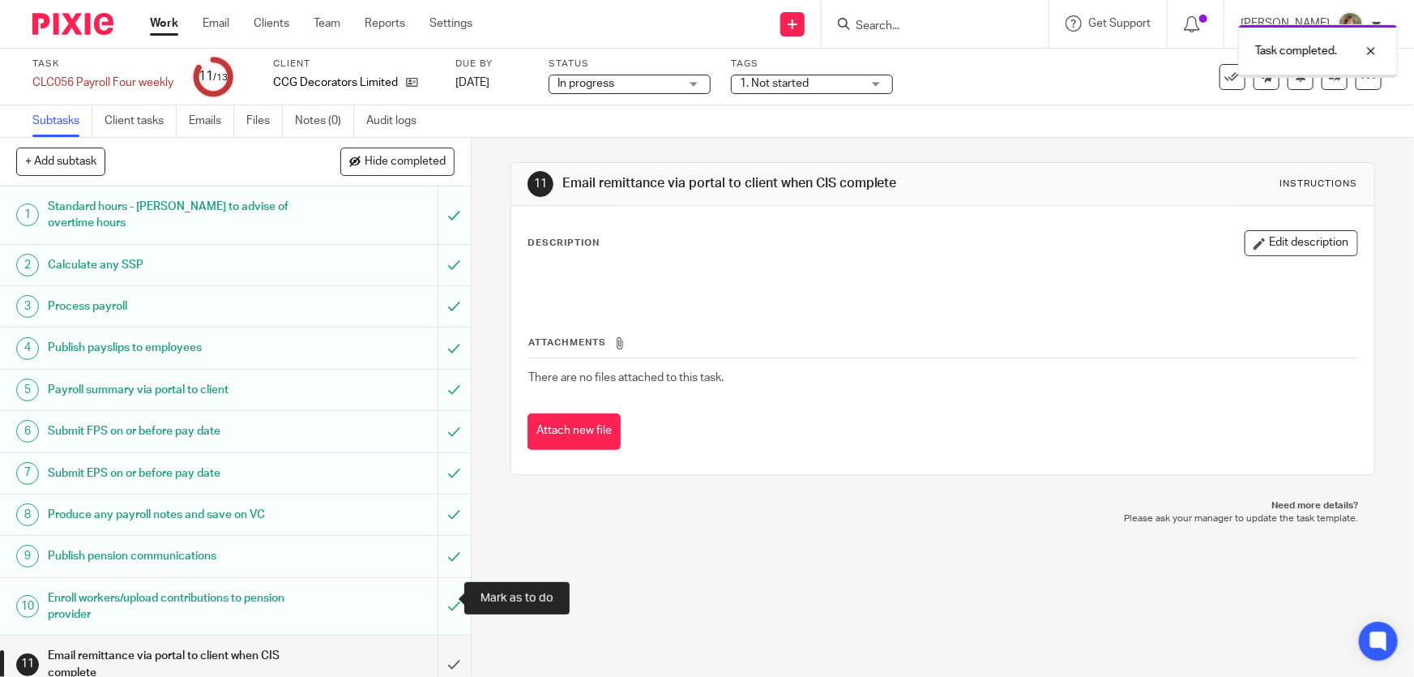
scroll to position [115, 0]
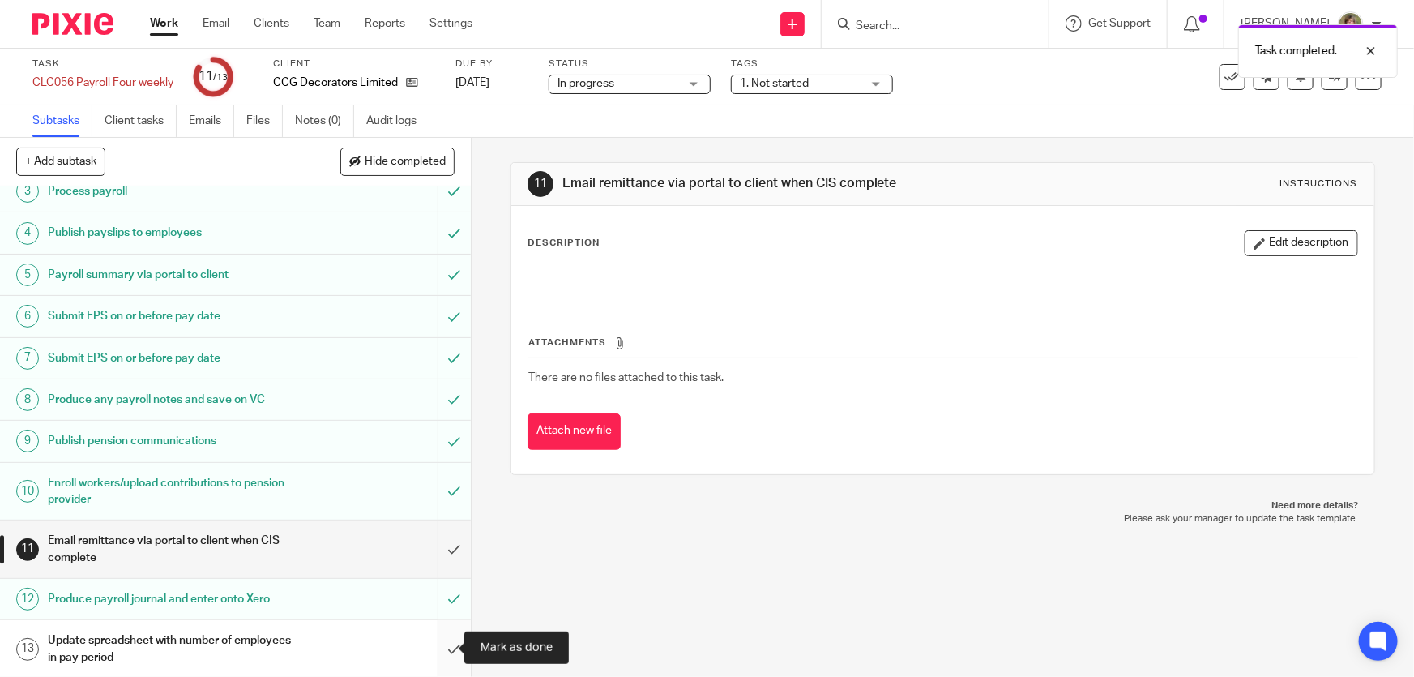
click at [438, 644] on input "submit" at bounding box center [235, 649] width 471 height 58
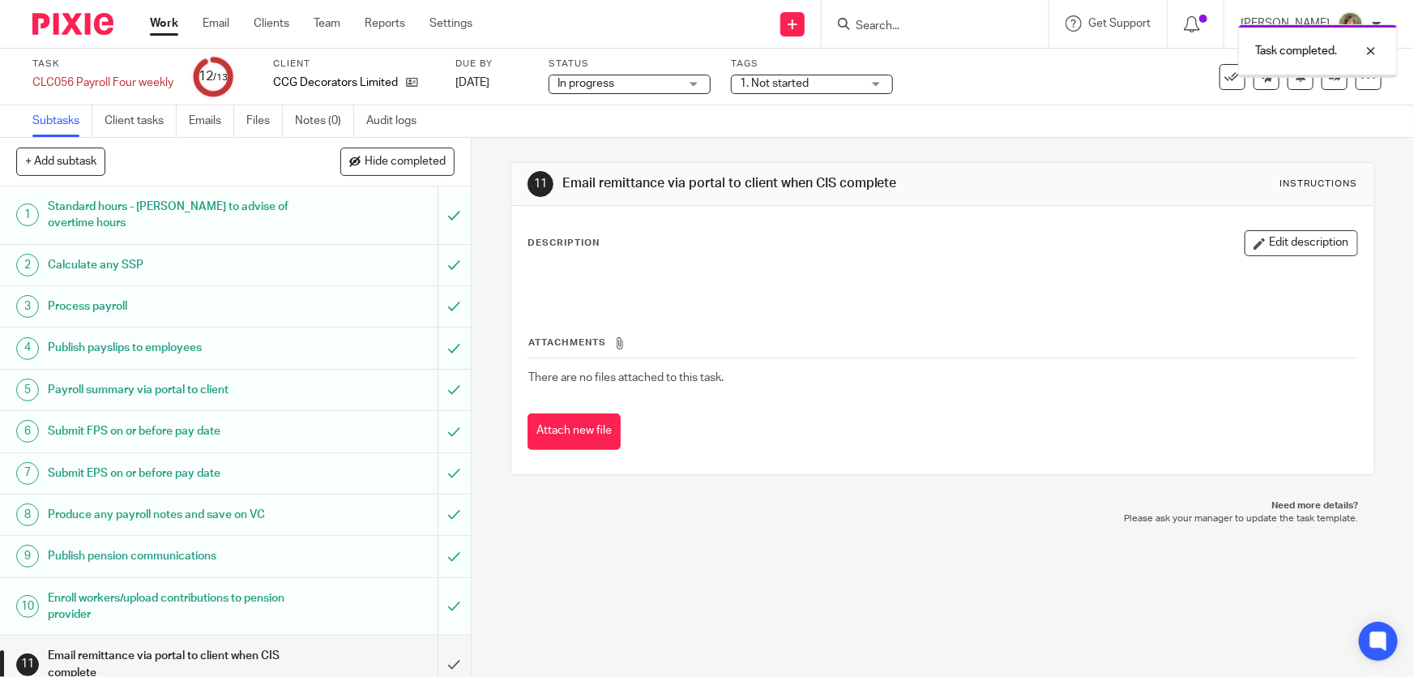
click at [163, 28] on link "Work" at bounding box center [164, 23] width 28 height 16
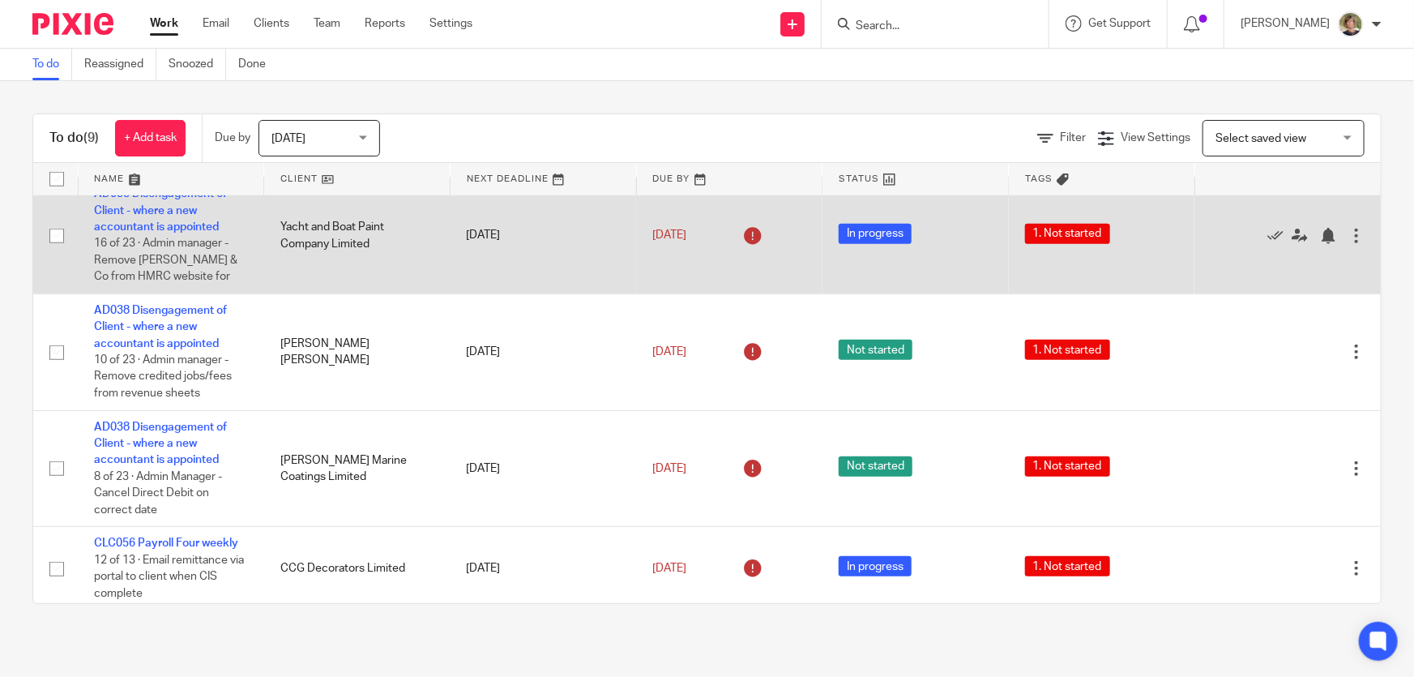
scroll to position [512, 0]
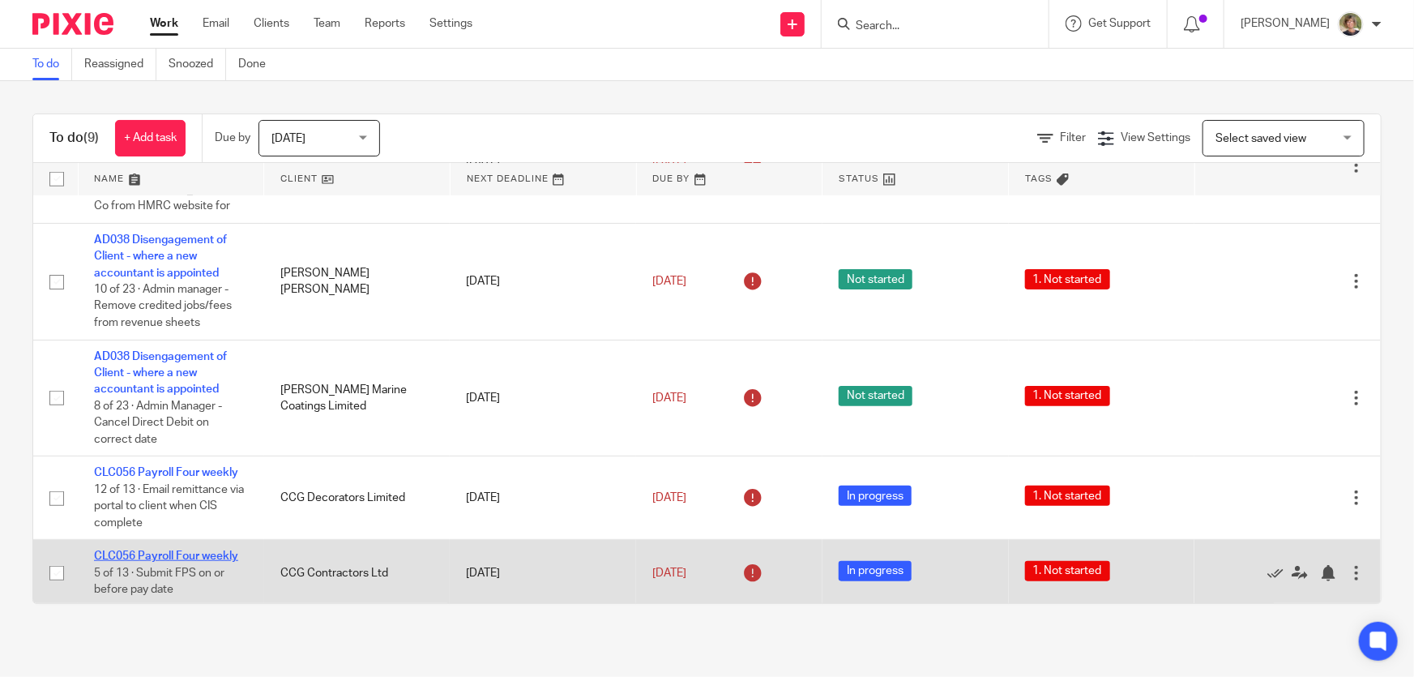
click at [160, 550] on link "CLC056 Payroll Four weekly" at bounding box center [166, 555] width 144 height 11
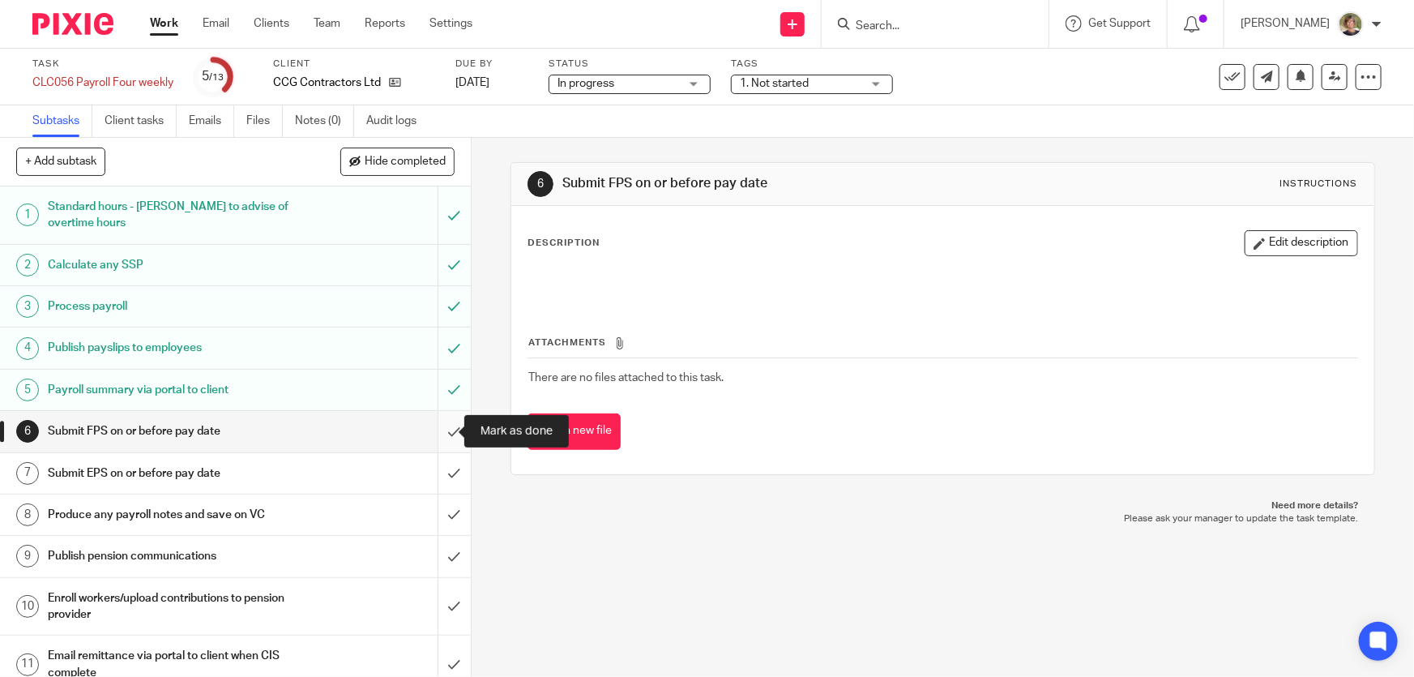
click at [437, 431] on input "submit" at bounding box center [235, 431] width 471 height 41
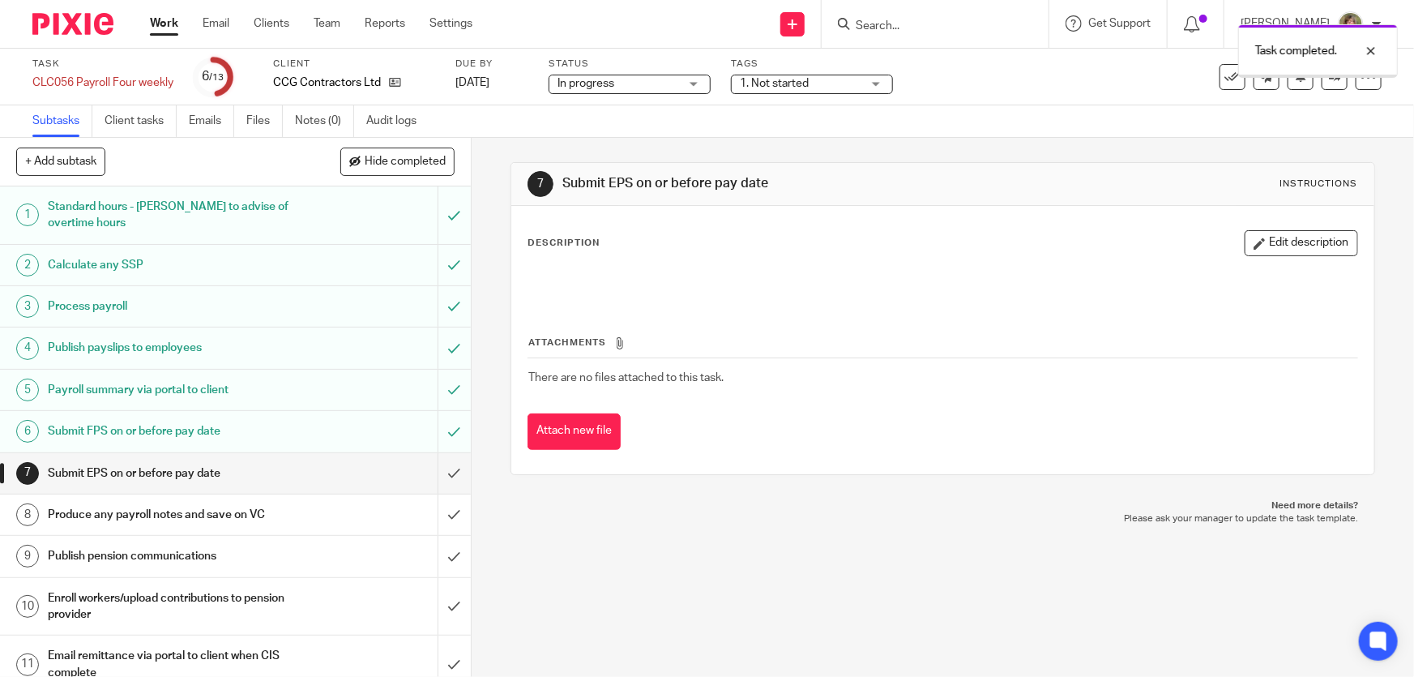
click at [438, 471] on input "submit" at bounding box center [235, 473] width 471 height 41
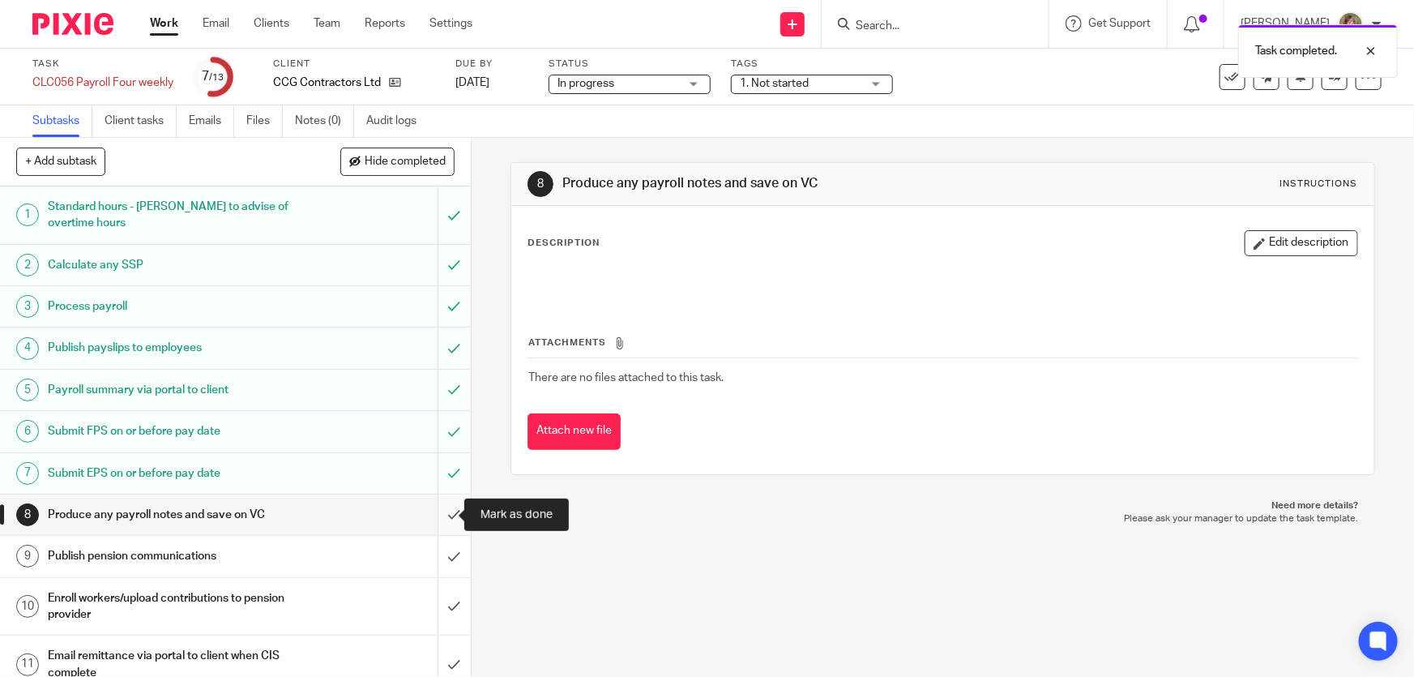
click at [438, 514] on input "submit" at bounding box center [235, 514] width 471 height 41
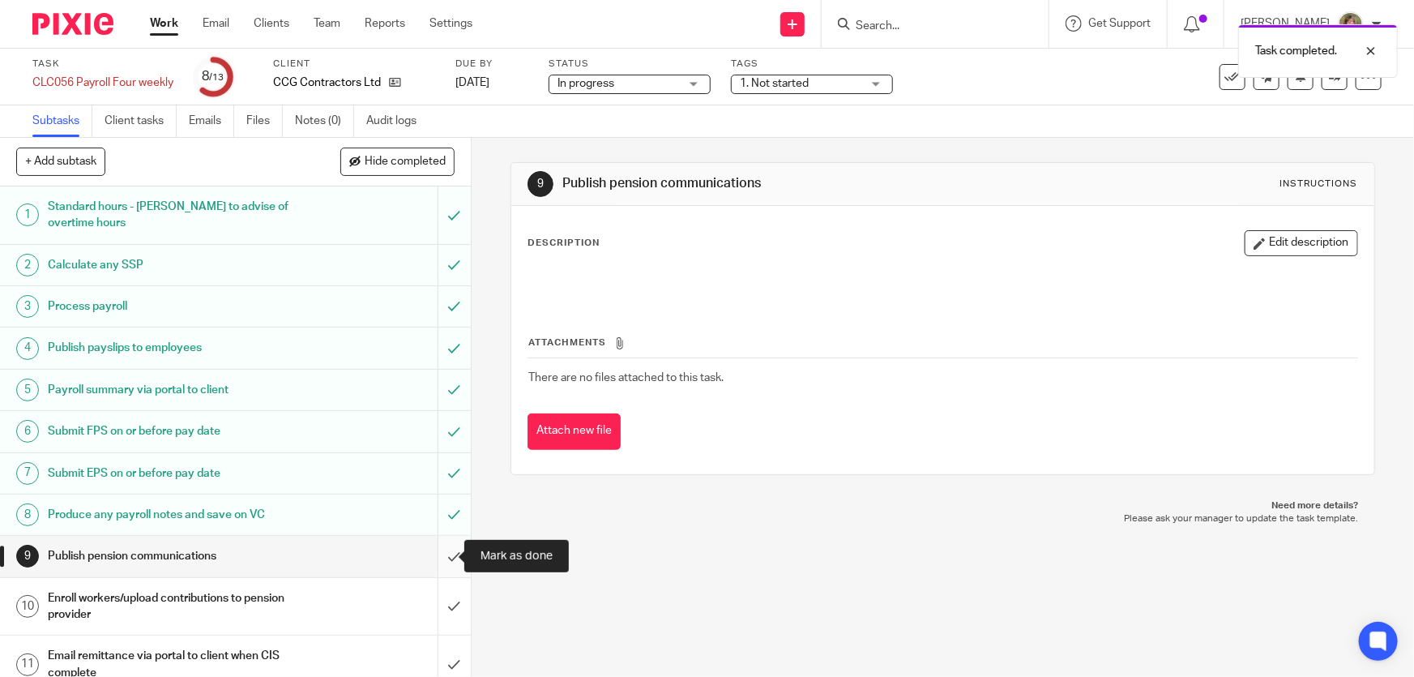
click at [437, 555] on input "submit" at bounding box center [235, 556] width 471 height 41
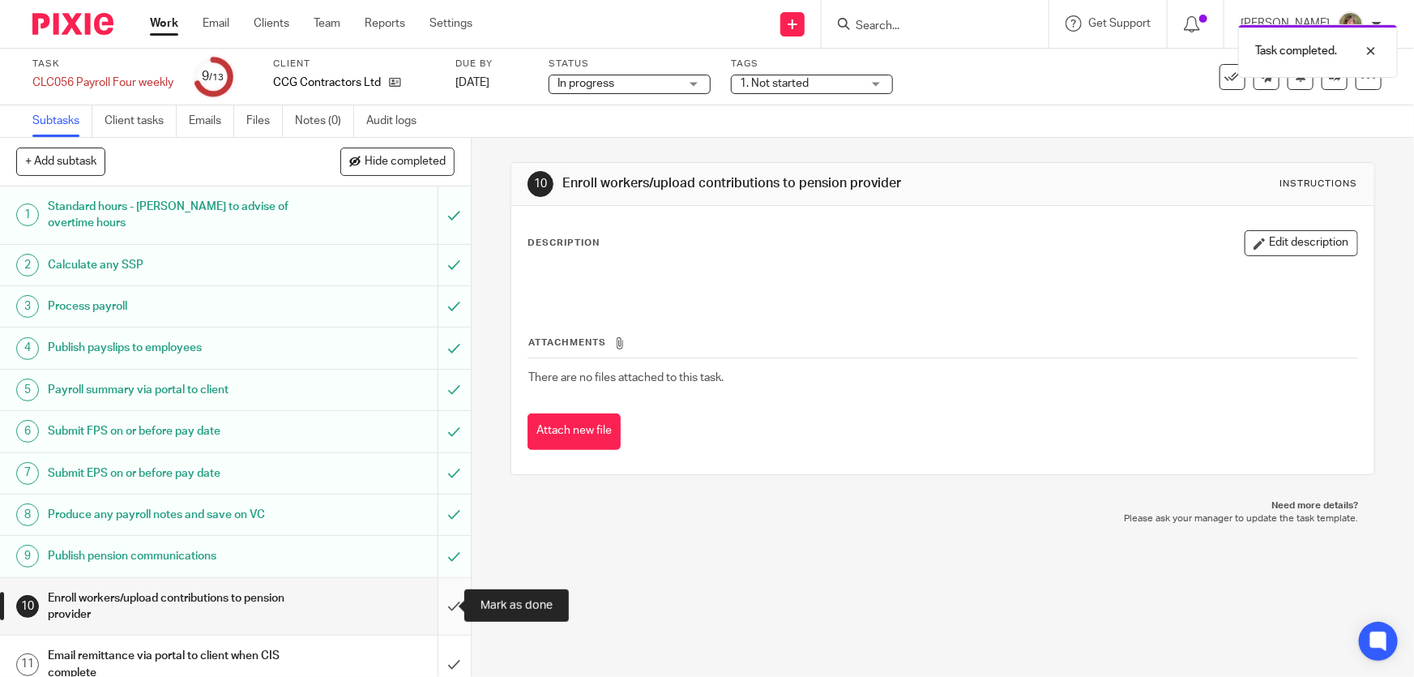
click at [436, 605] on input "submit" at bounding box center [235, 607] width 471 height 58
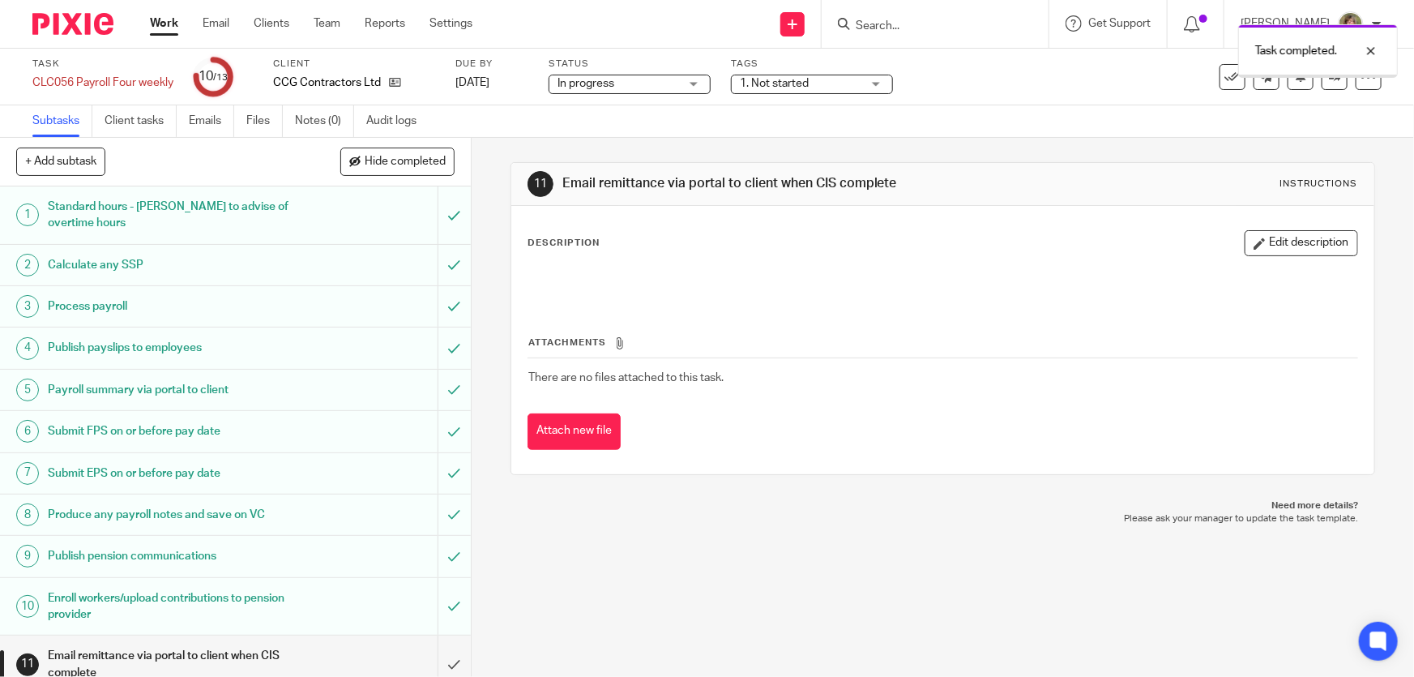
scroll to position [115, 0]
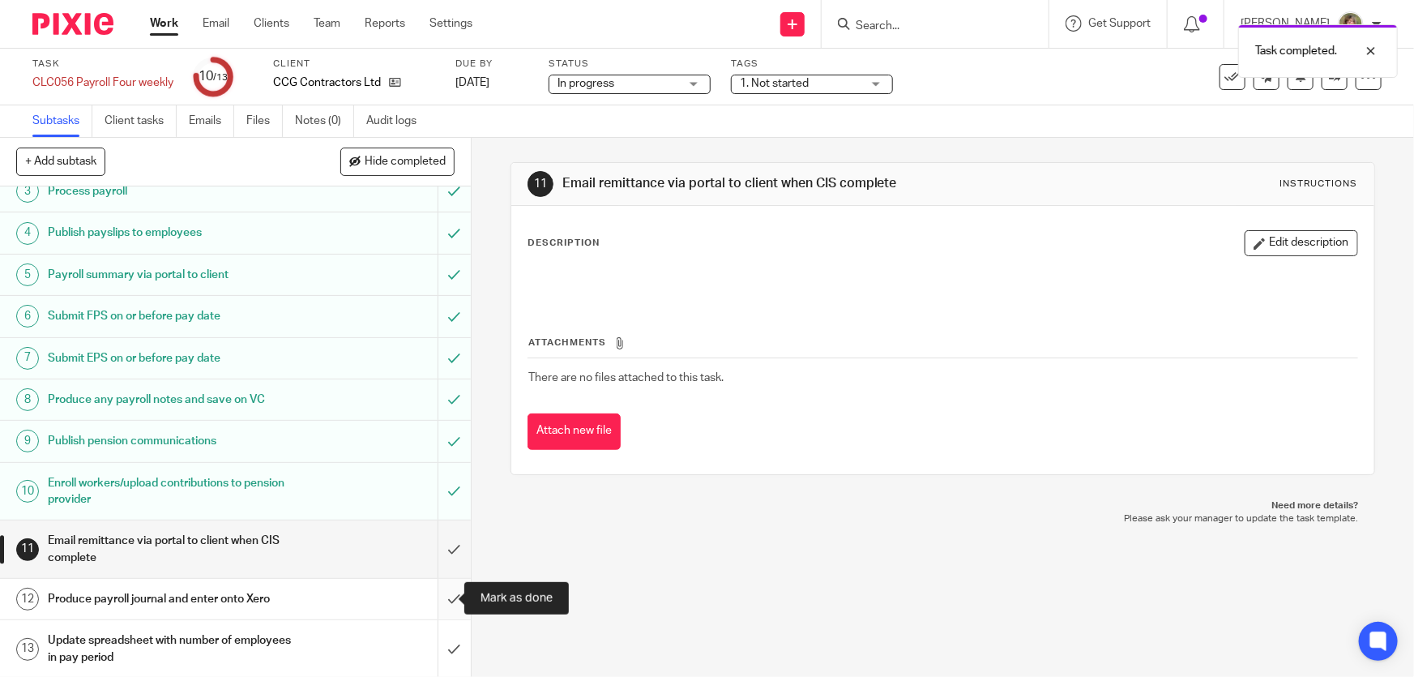
click at [439, 596] on input "submit" at bounding box center [235, 599] width 471 height 41
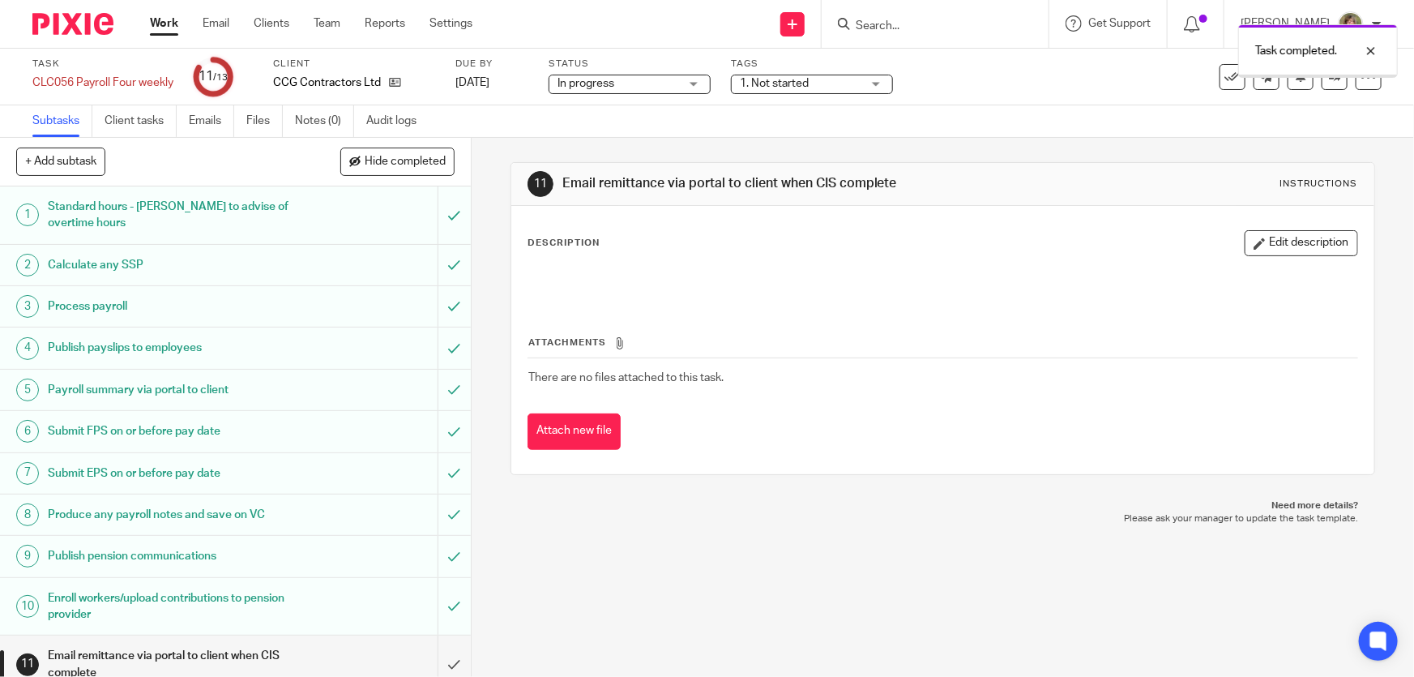
scroll to position [115, 0]
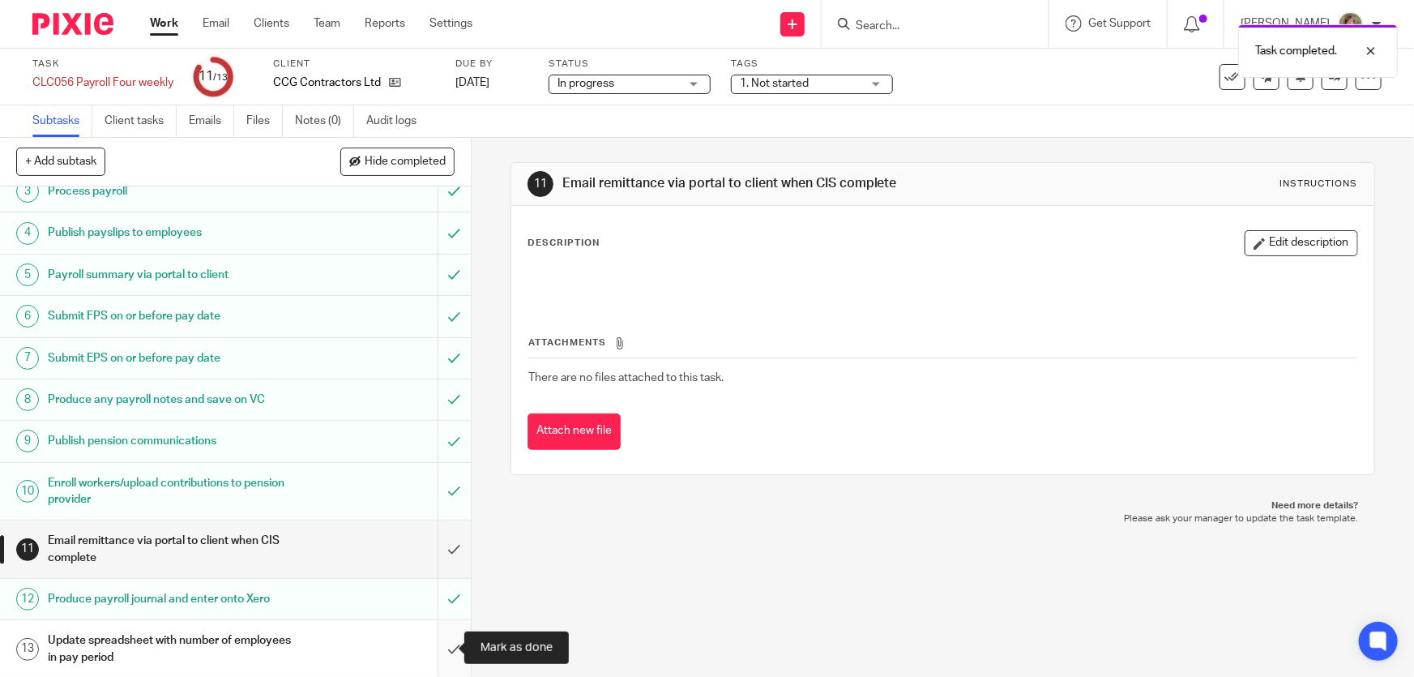
click at [437, 646] on input "submit" at bounding box center [235, 649] width 471 height 58
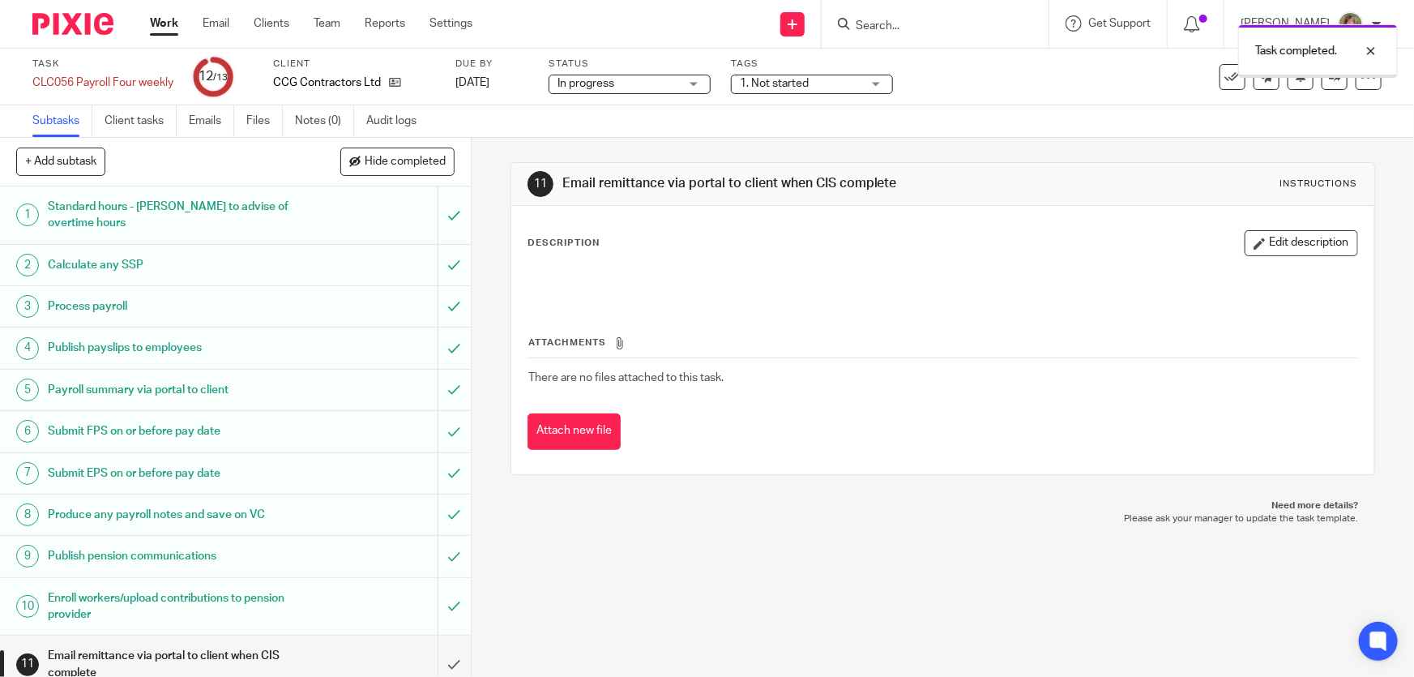
click at [160, 24] on link "Work" at bounding box center [164, 23] width 28 height 16
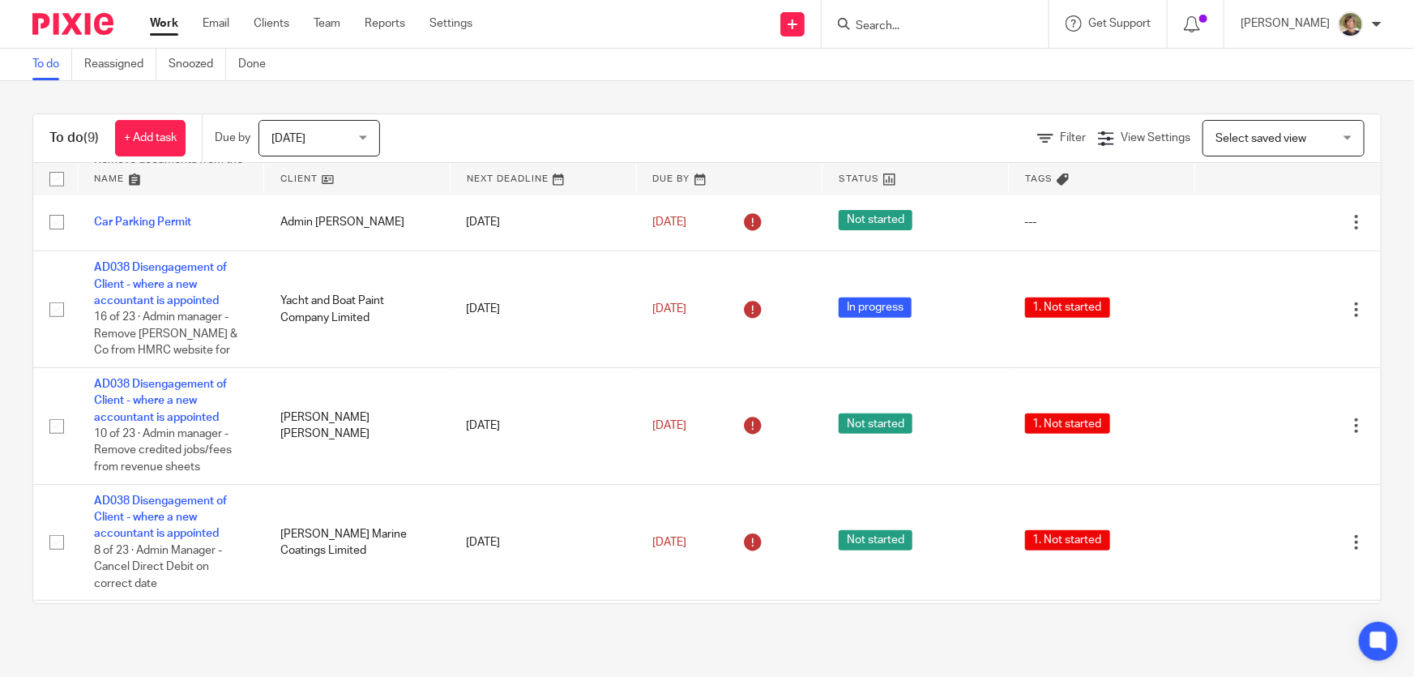
scroll to position [528, 0]
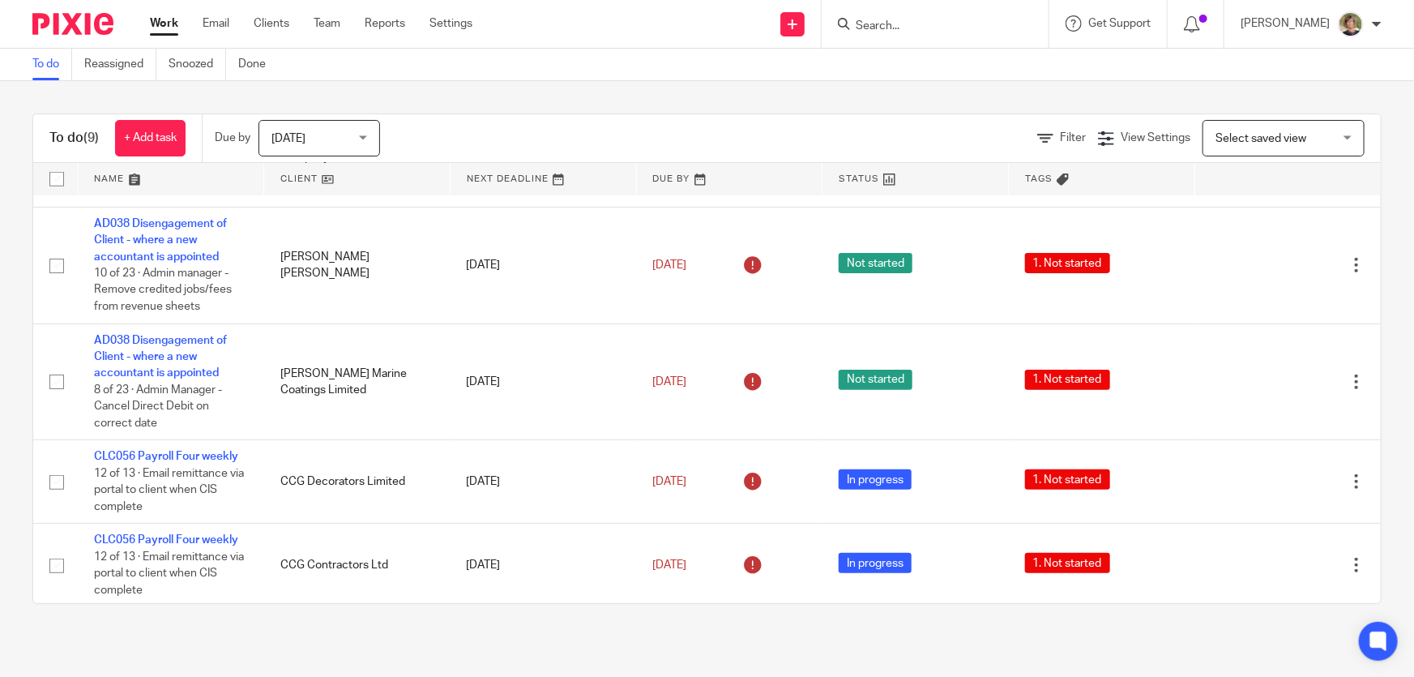
click at [364, 133] on div "Today Today" at bounding box center [319, 138] width 122 height 36
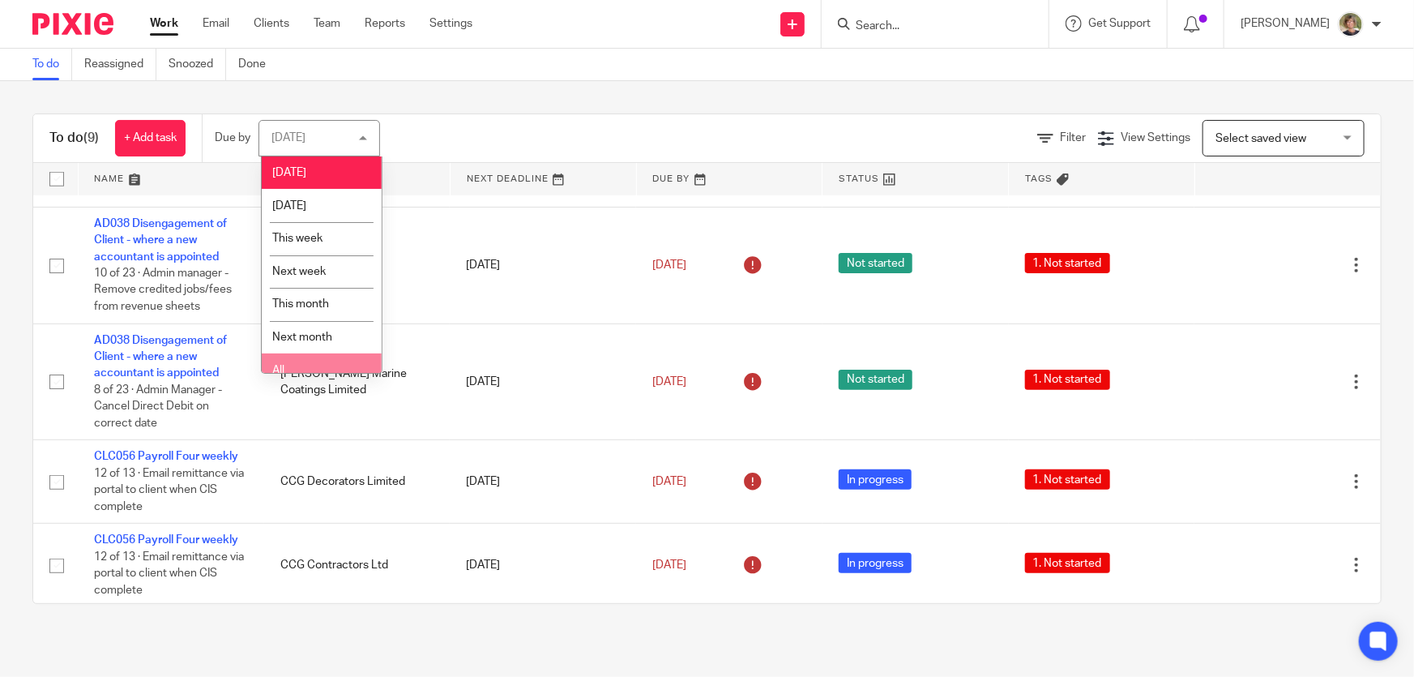
click at [310, 364] on li "All" at bounding box center [322, 369] width 120 height 33
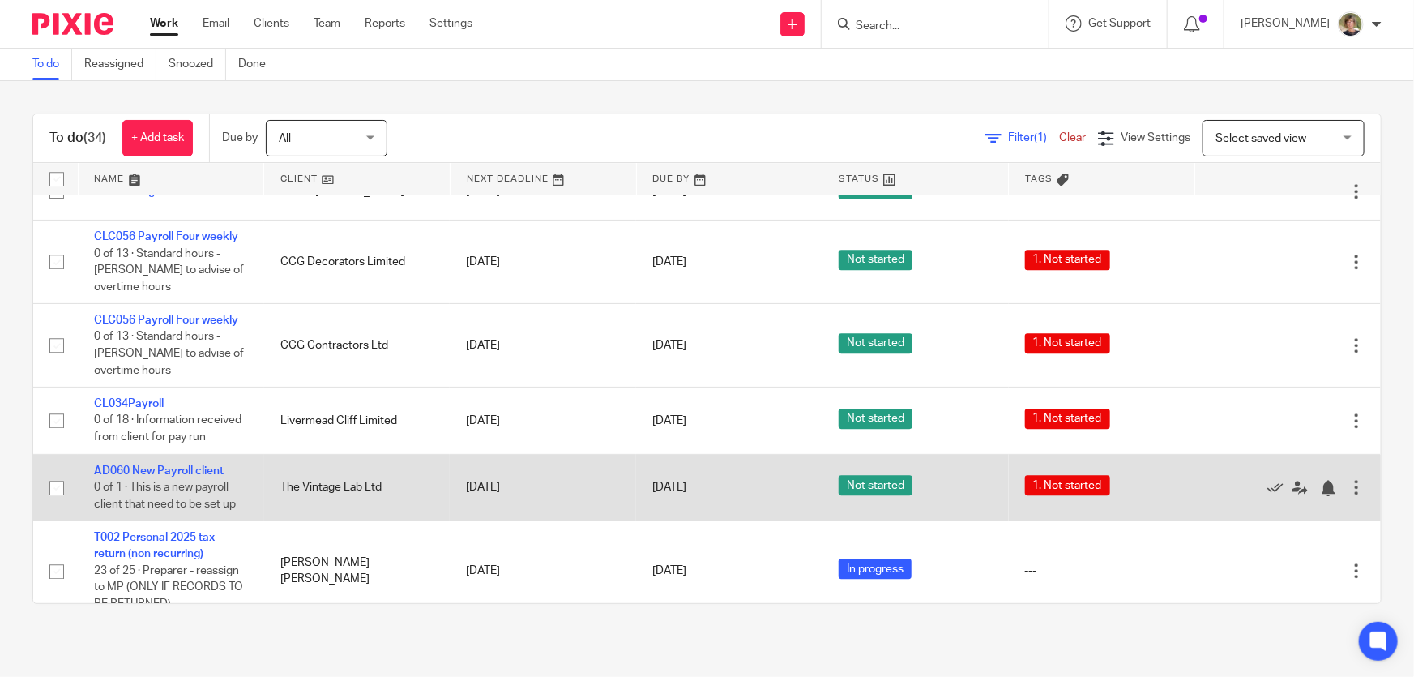
scroll to position [2431, 0]
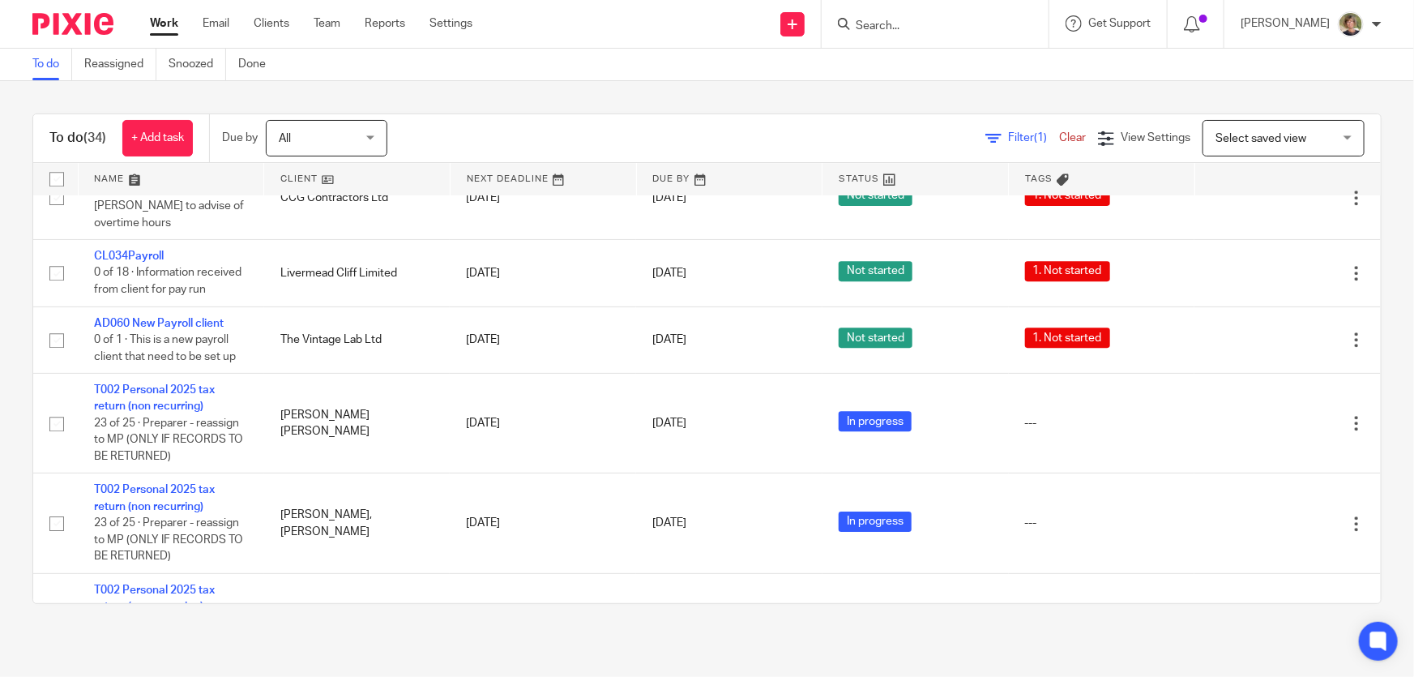
click at [850, 26] on icon at bounding box center [844, 24] width 12 height 12
click at [962, 24] on input "Search" at bounding box center [927, 26] width 146 height 15
type input "the vinta"
click at [978, 65] on link at bounding box center [988, 69] width 274 height 37
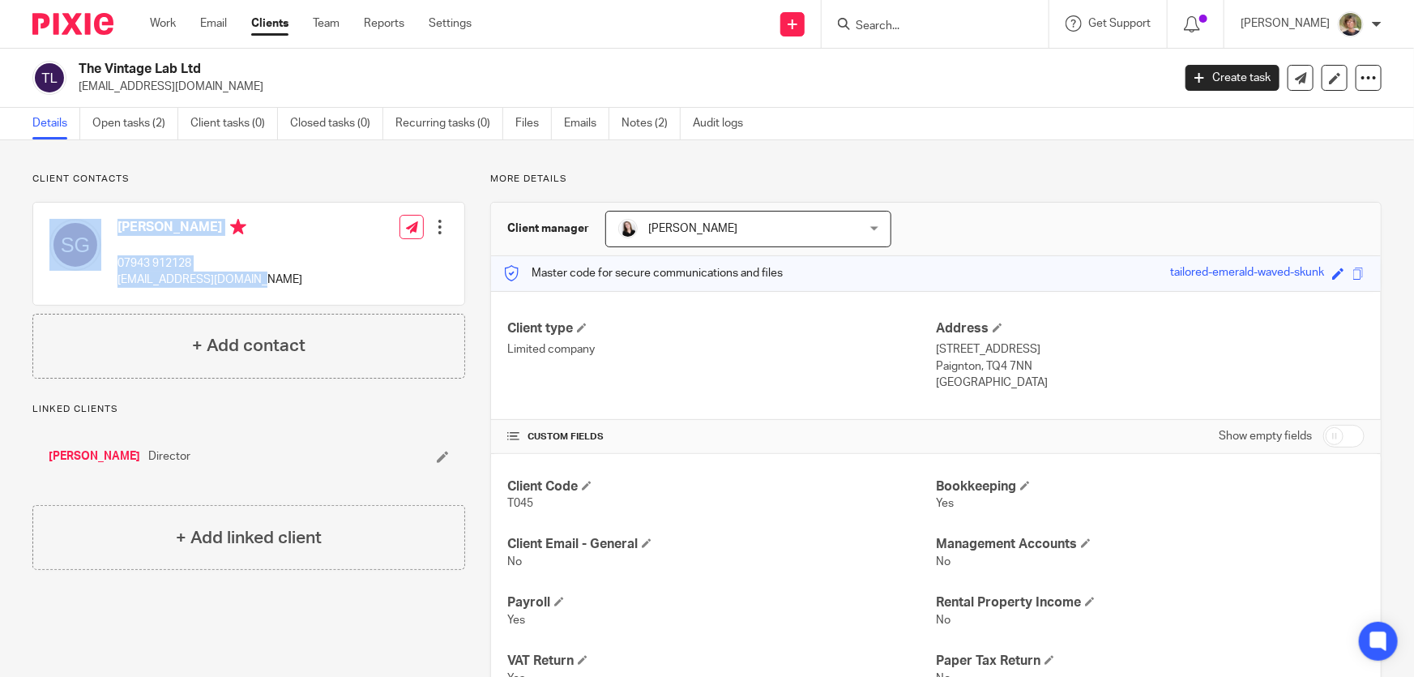
drag, startPoint x: 271, startPoint y: 283, endPoint x: 105, endPoint y: 281, distance: 166.1
click at [105, 281] on div "Scott Glover 07943 912128 scottglove246@gmail.com Edit contact Create client fr…" at bounding box center [248, 254] width 431 height 102
click at [354, 276] on div "Scott Glover 07943 912128 scottglove246@gmail.com Edit contact Create client fr…" at bounding box center [248, 254] width 431 height 102
drag, startPoint x: 234, startPoint y: 276, endPoint x: 120, endPoint y: 275, distance: 114.3
click at [120, 275] on div "Scott Glover 07943 912128 scottglove246@gmail.com Edit contact Create client fr…" at bounding box center [248, 254] width 431 height 102
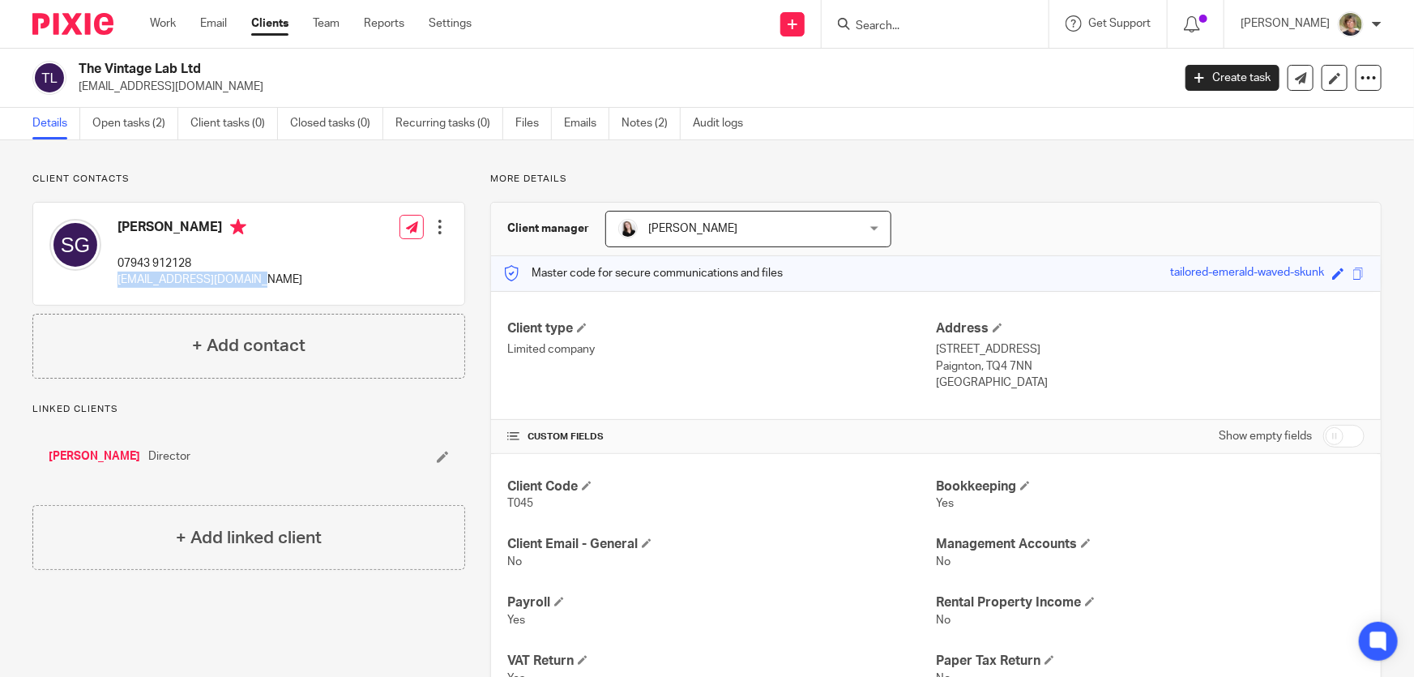
copy p "[EMAIL_ADDRESS][DOMAIN_NAME]"
